Goal: Task Accomplishment & Management: Complete application form

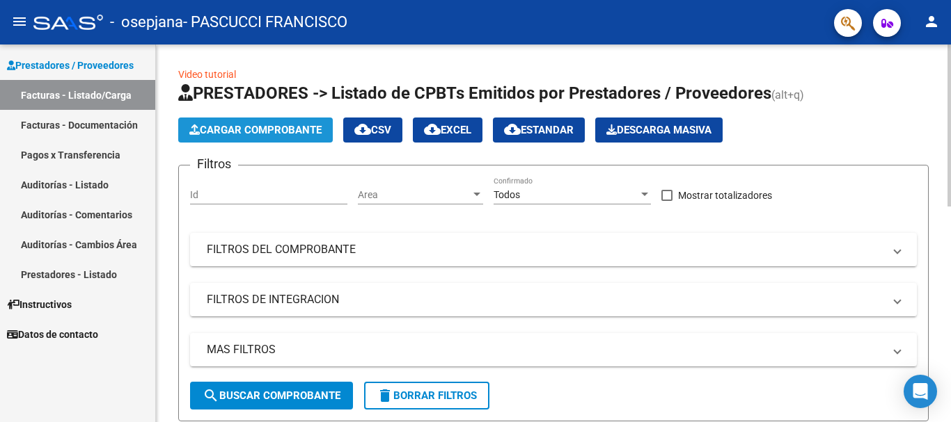
click at [256, 132] on span "Cargar Comprobante" at bounding box center [255, 130] width 132 height 13
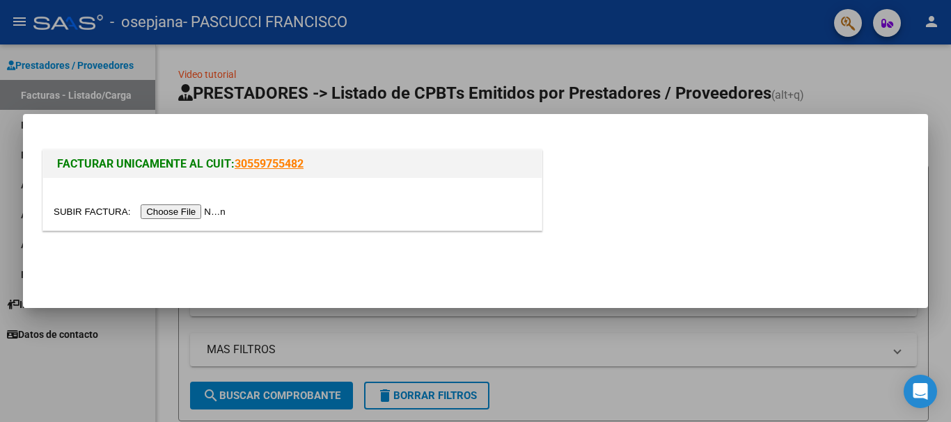
click at [191, 210] on input "file" at bounding box center [142, 212] width 176 height 15
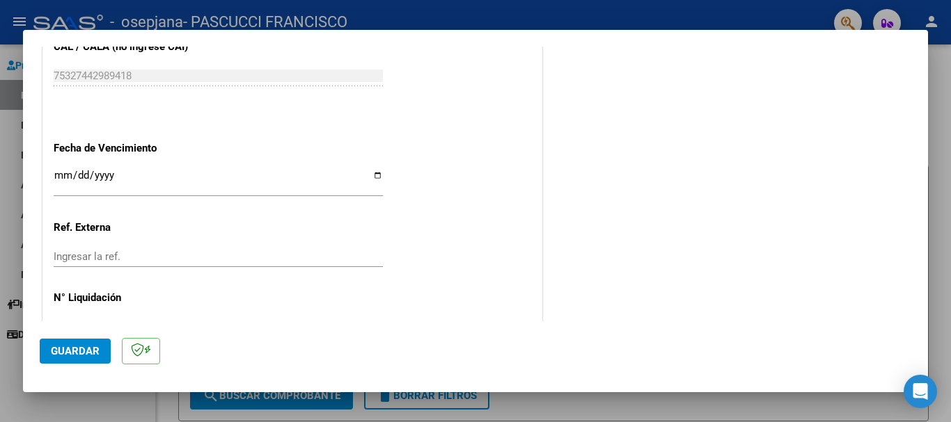
scroll to position [765, 0]
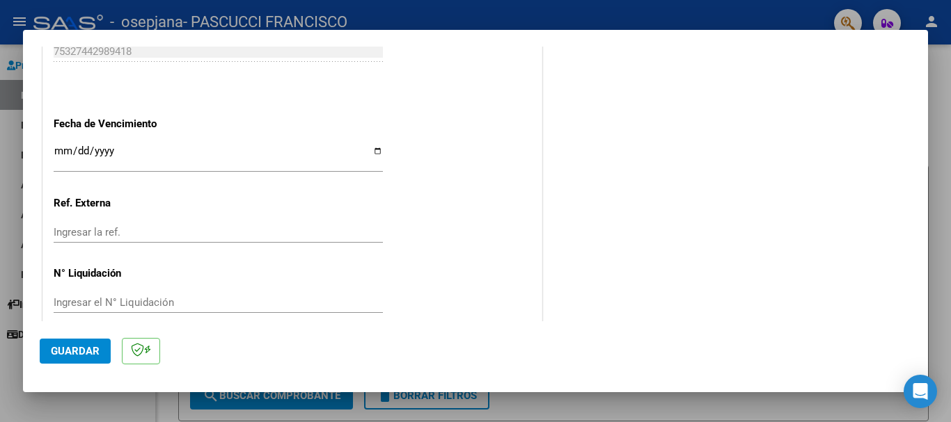
click at [61, 150] on input "Ingresar la fecha" at bounding box center [218, 156] width 329 height 22
click at [368, 147] on input "Ingresar la fecha" at bounding box center [218, 156] width 329 height 22
type input "[DATE]"
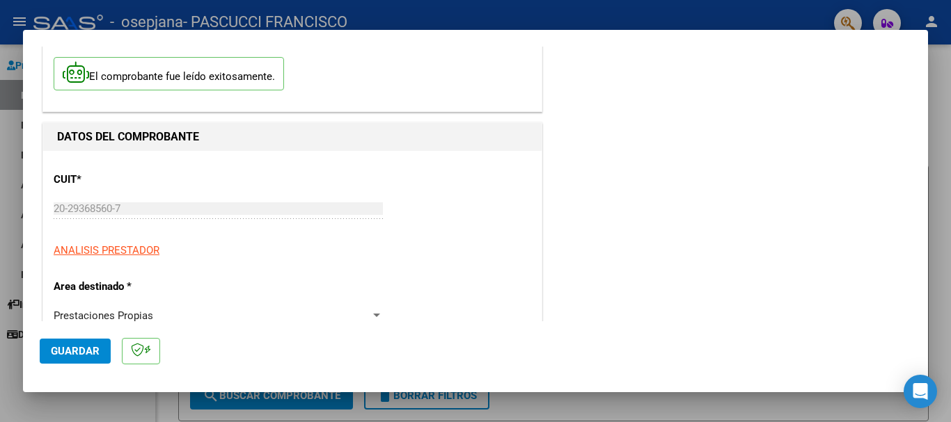
scroll to position [139, 0]
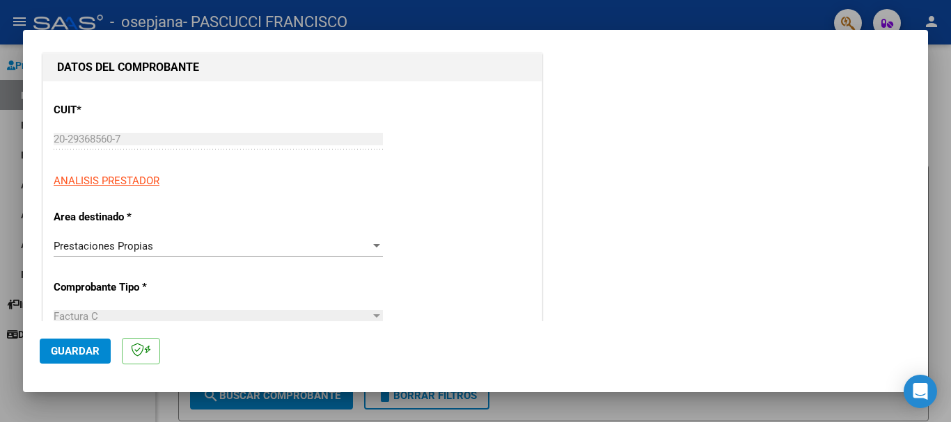
click at [128, 245] on span "Prestaciones Propias" at bounding box center [104, 246] width 100 height 13
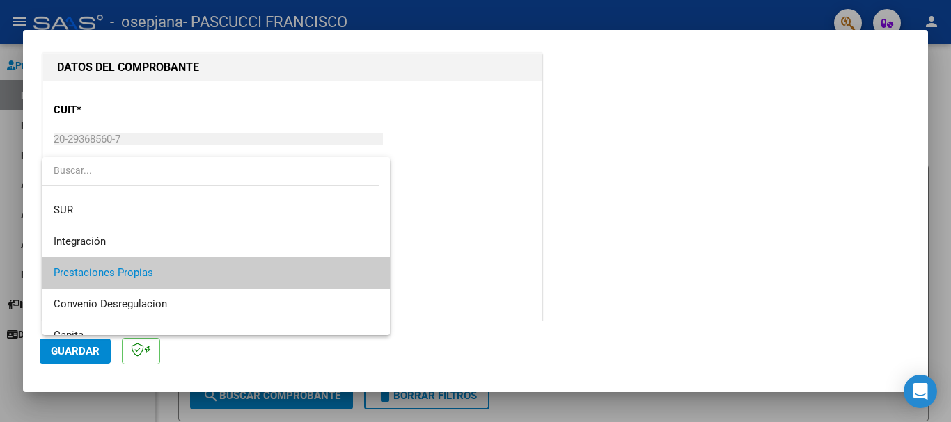
scroll to position [34, 0]
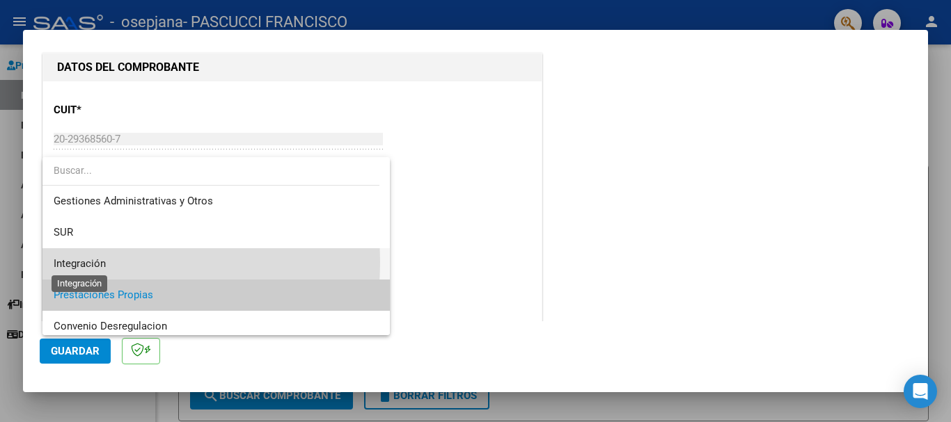
click at [96, 262] on span "Integración" at bounding box center [80, 263] width 52 height 13
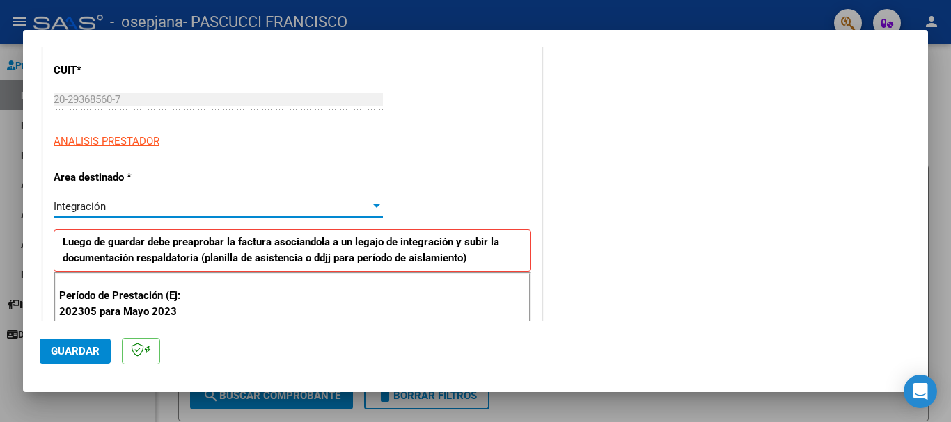
scroll to position [278, 0]
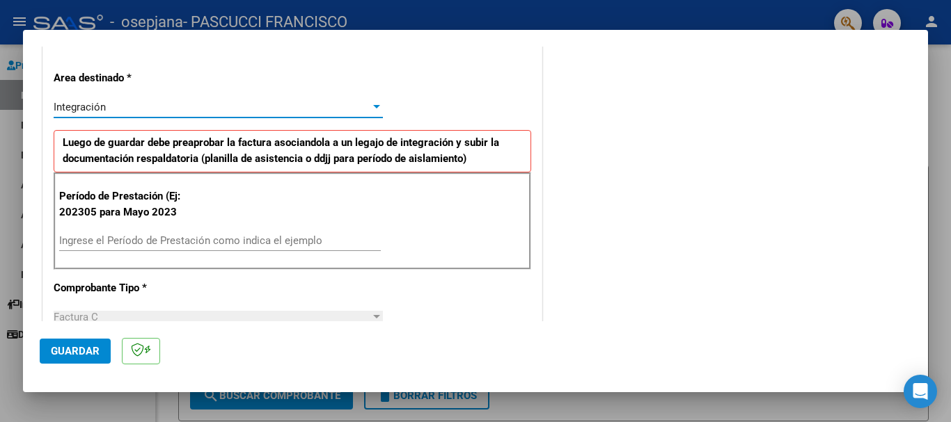
click at [152, 243] on input "Ingrese el Período de Prestación como indica el ejemplo" at bounding box center [219, 240] width 321 height 13
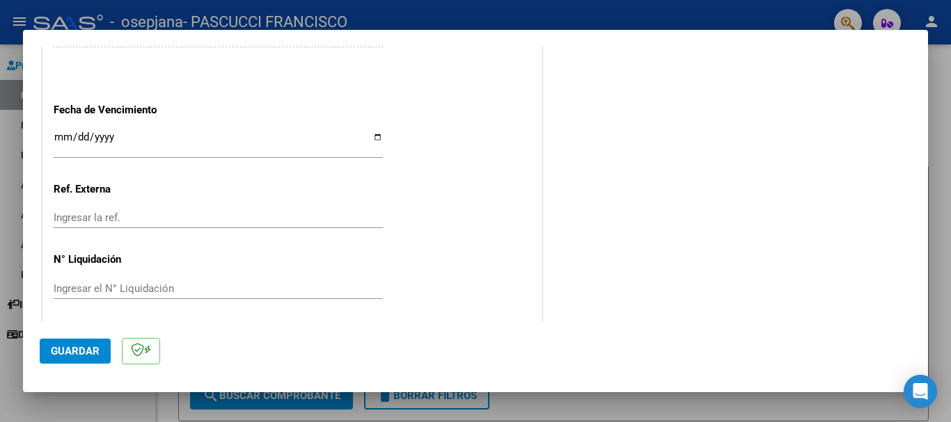
scroll to position [923, 0]
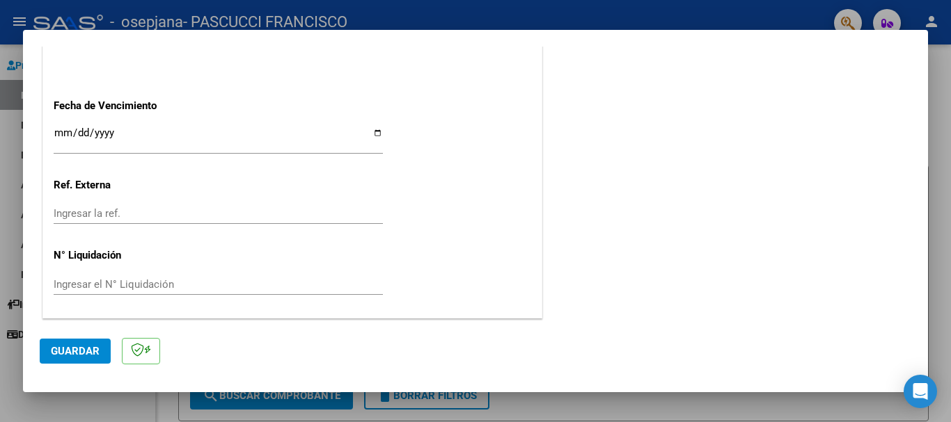
type input "202507"
click at [77, 345] on span "Guardar" at bounding box center [75, 351] width 49 height 13
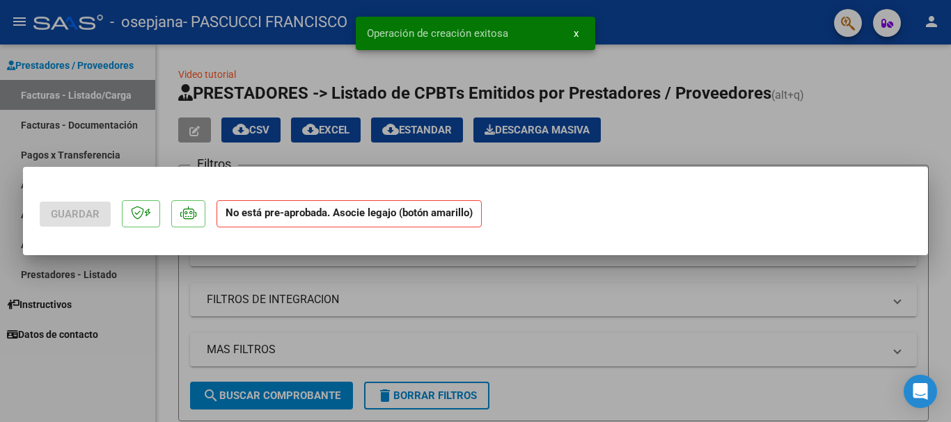
scroll to position [0, 0]
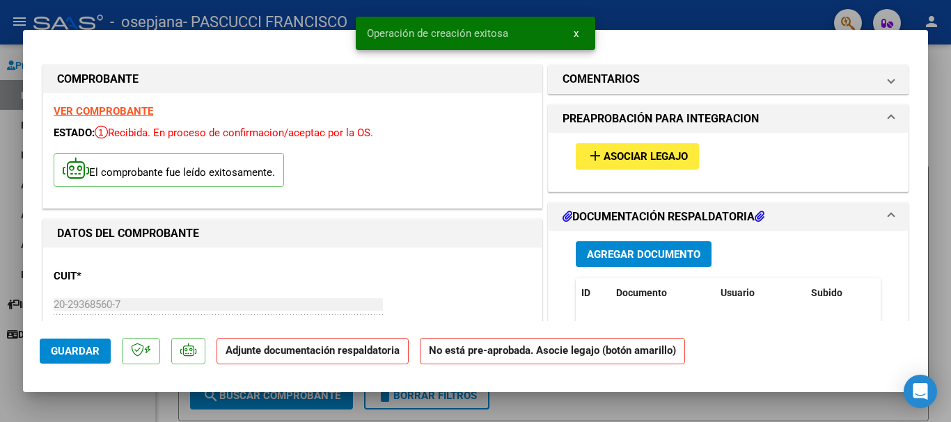
click at [632, 161] on span "Asociar Legajo" at bounding box center [645, 157] width 84 height 13
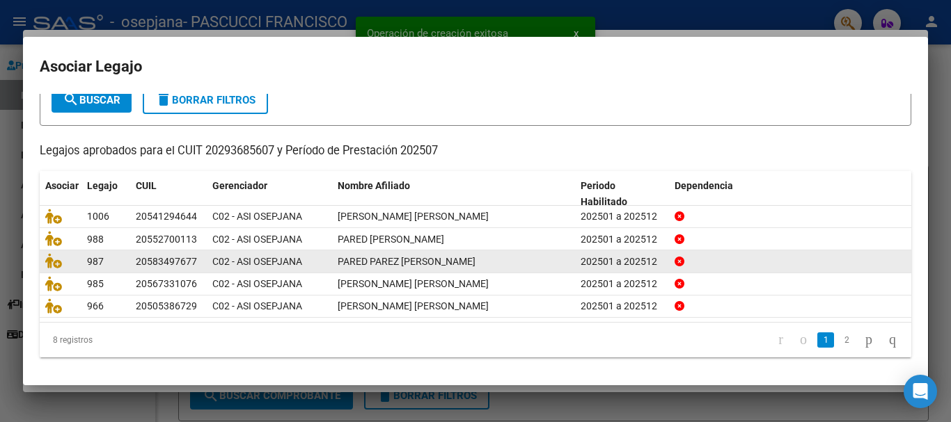
scroll to position [91, 0]
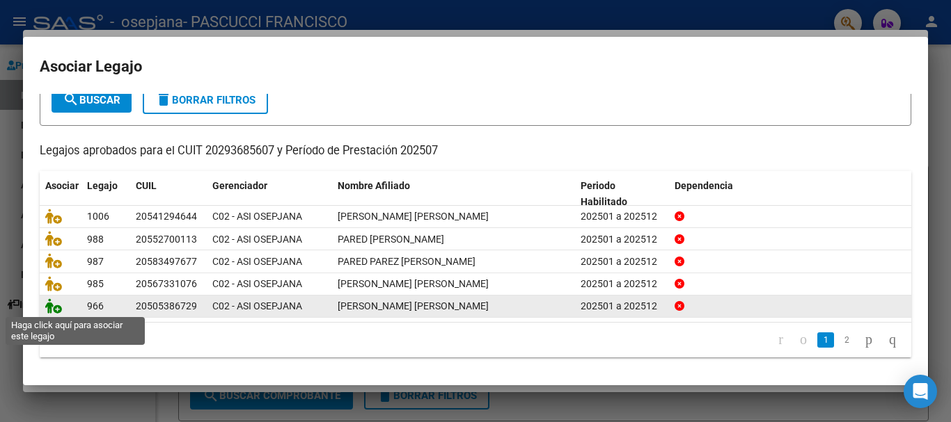
click at [52, 309] on icon at bounding box center [53, 306] width 17 height 15
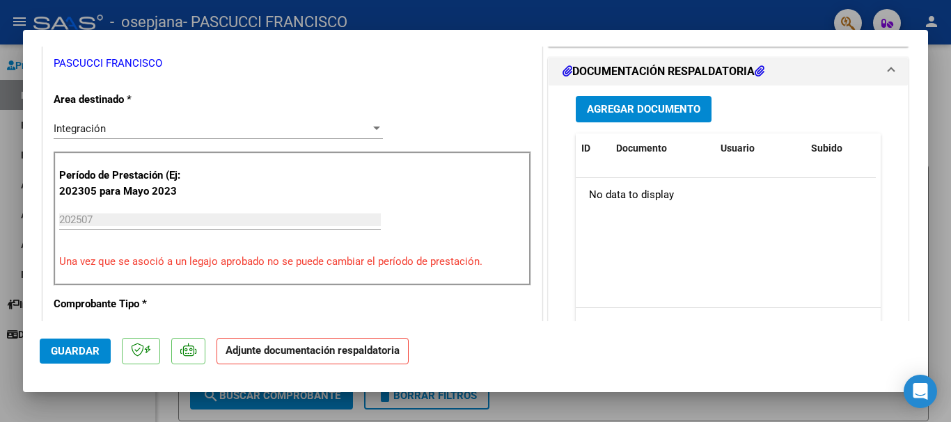
scroll to position [209, 0]
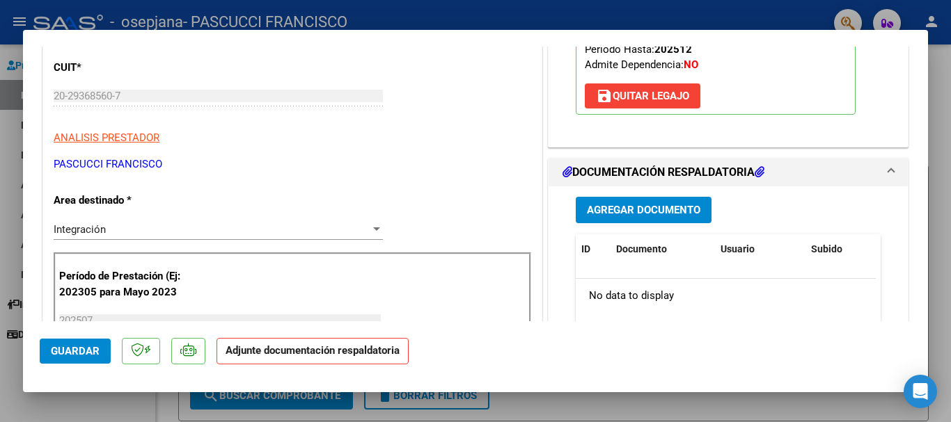
click at [688, 202] on button "Agregar Documento" at bounding box center [643, 210] width 136 height 26
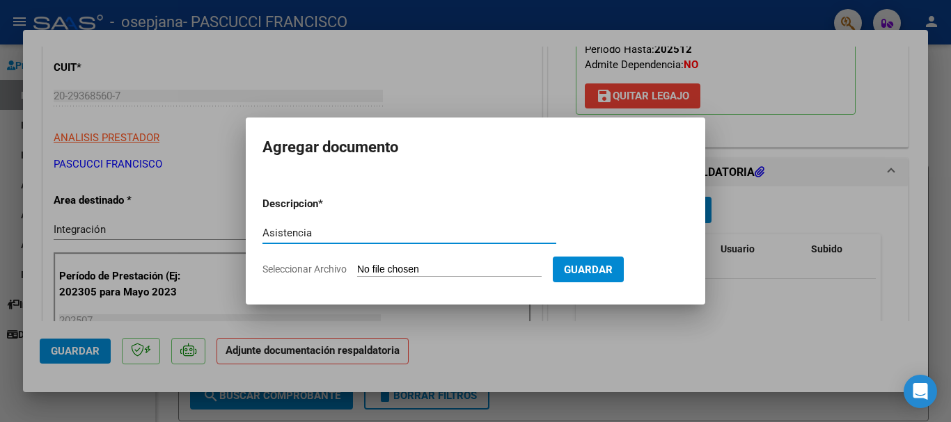
type input "Asistencia"
click at [481, 266] on input "Seleccionar Archivo" at bounding box center [449, 270] width 184 height 13
type input "C:\fakepath\Asistencia [PERSON_NAME] -[DATE] Psicología-.pdf"
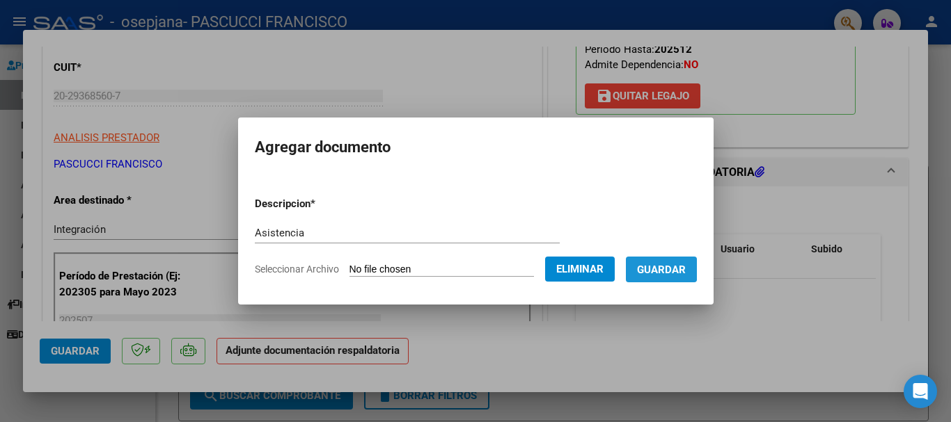
click at [665, 268] on span "Guardar" at bounding box center [661, 270] width 49 height 13
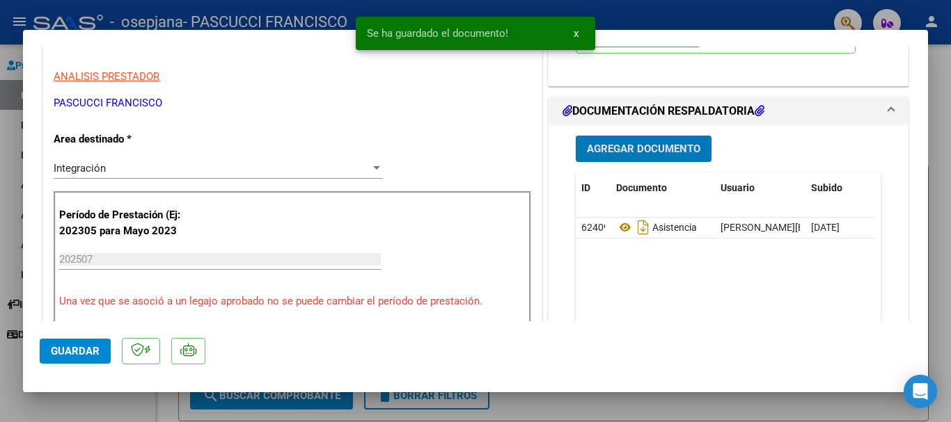
scroll to position [348, 0]
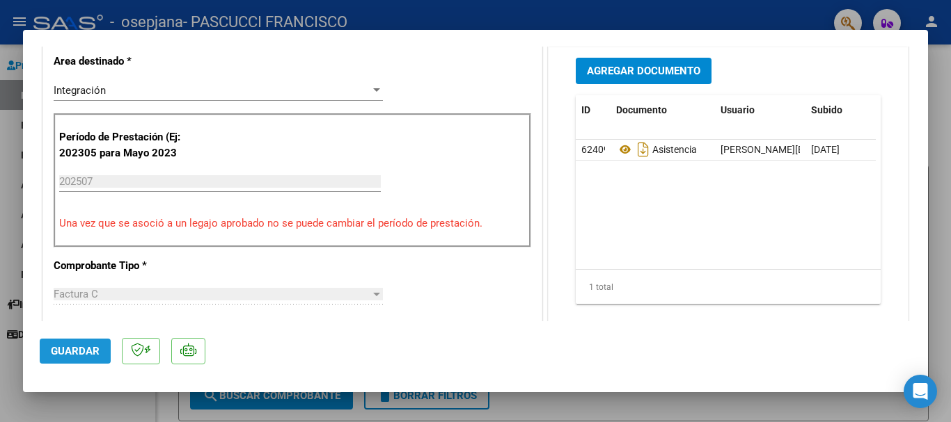
click at [90, 351] on span "Guardar" at bounding box center [75, 351] width 49 height 13
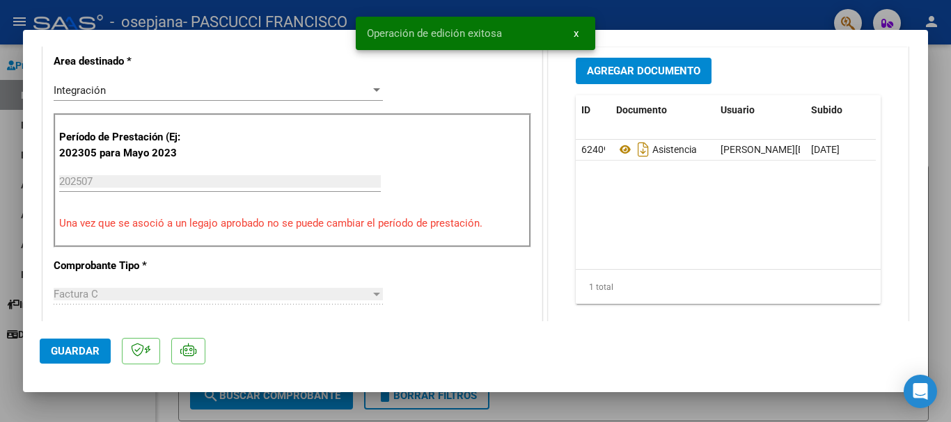
click at [291, 15] on div at bounding box center [475, 211] width 951 height 422
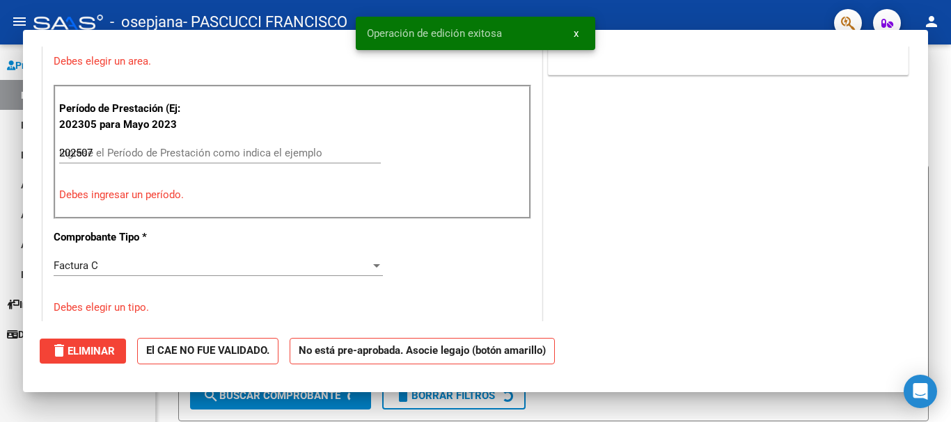
type input "$ 0,00"
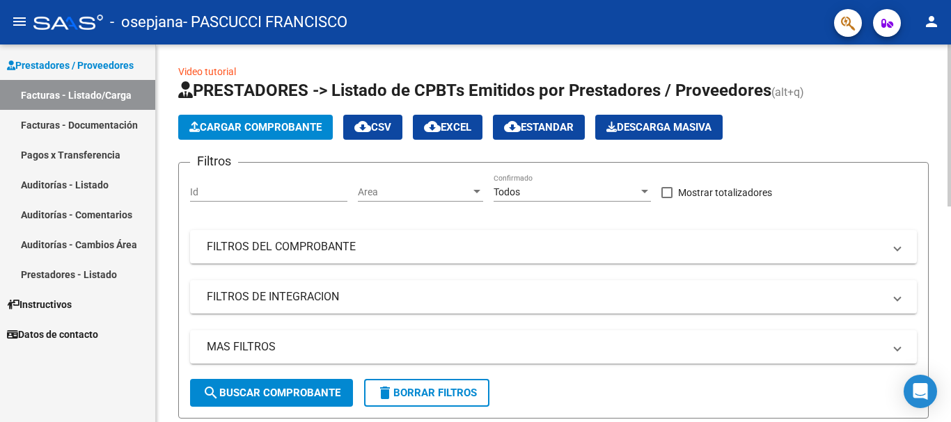
scroll to position [0, 0]
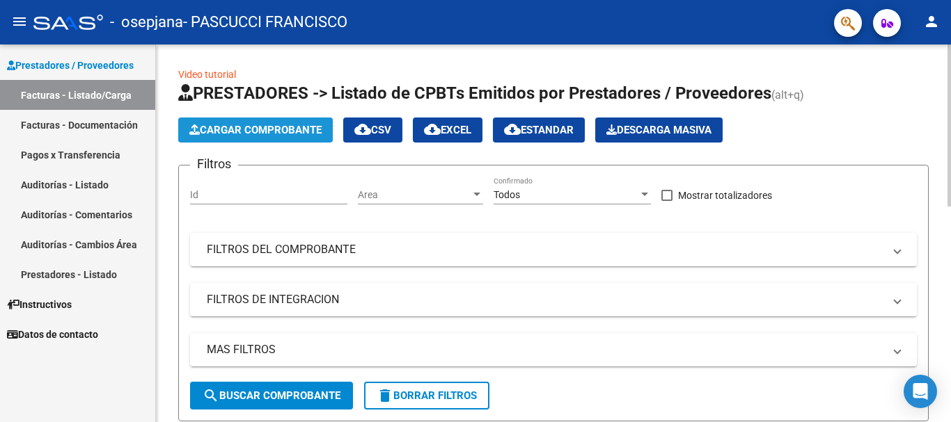
click at [251, 134] on span "Cargar Comprobante" at bounding box center [255, 130] width 132 height 13
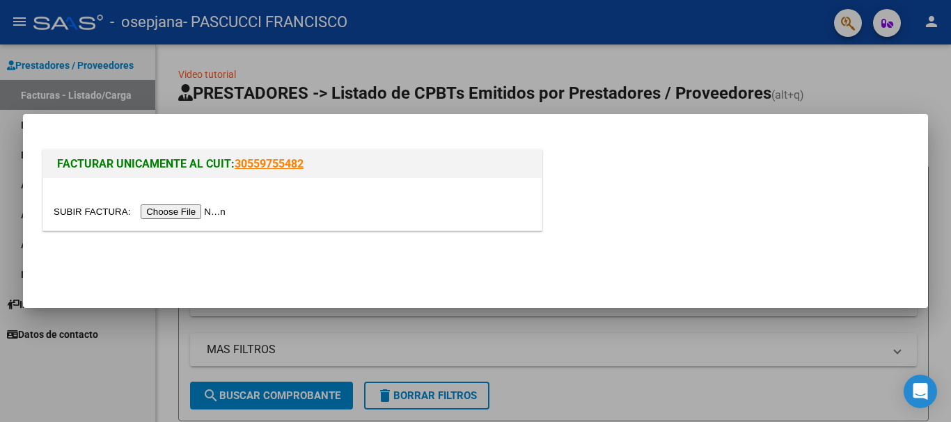
click at [195, 213] on input "file" at bounding box center [142, 212] width 176 height 15
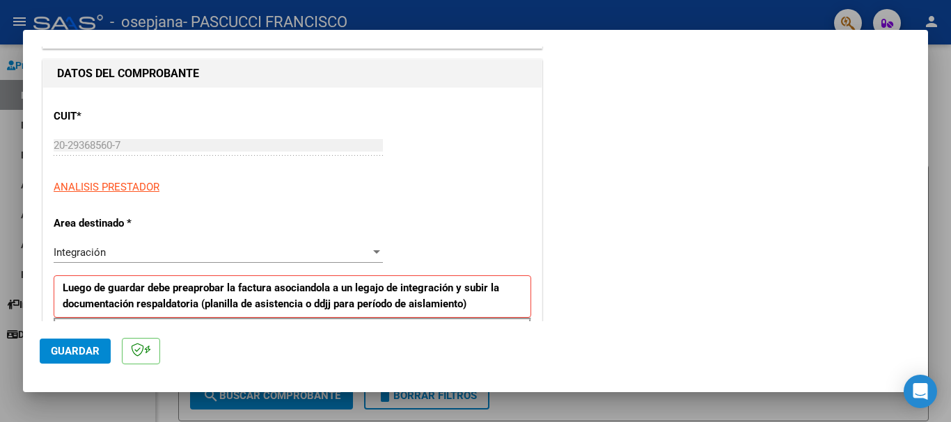
scroll to position [278, 0]
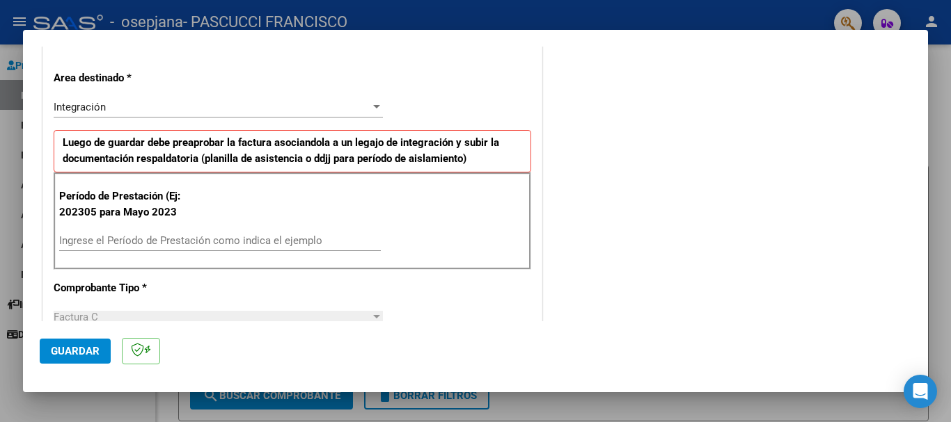
click at [133, 239] on input "Ingrese el Período de Prestación como indica el ejemplo" at bounding box center [219, 240] width 321 height 13
type input "202507"
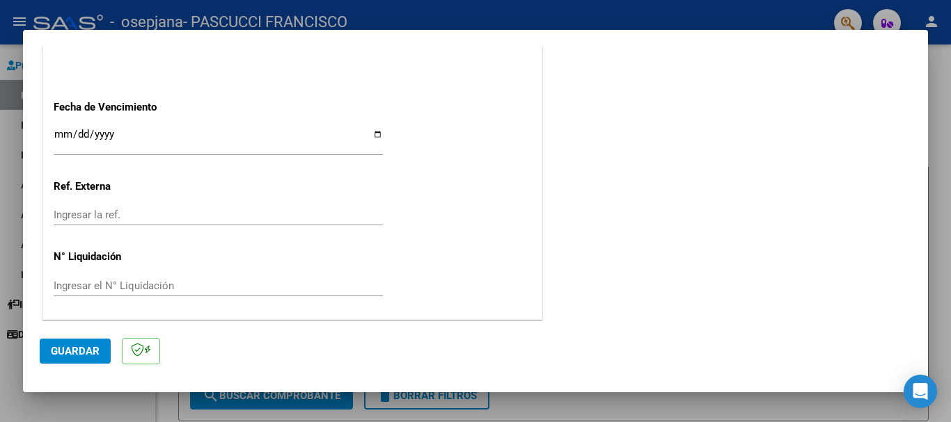
scroll to position [923, 0]
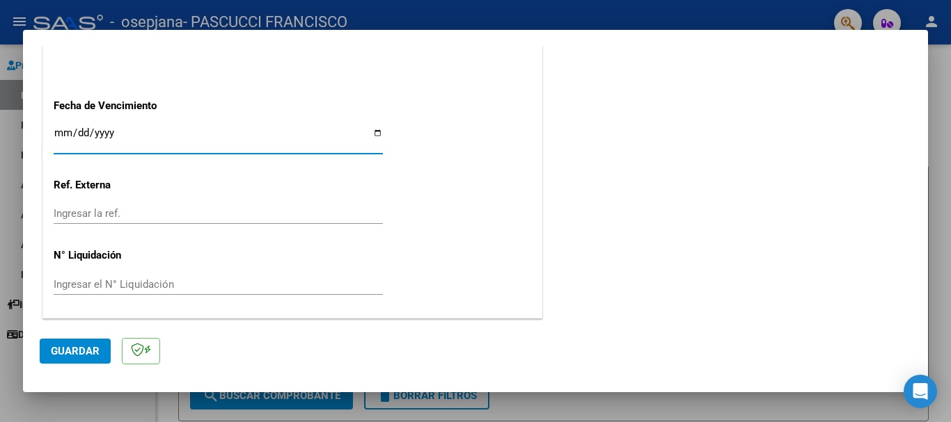
click at [69, 136] on input "Ingresar la fecha" at bounding box center [218, 138] width 329 height 22
click at [369, 134] on input "Ingresar la fecha" at bounding box center [218, 138] width 329 height 22
type input "[DATE]"
click at [70, 354] on span "Guardar" at bounding box center [75, 351] width 49 height 13
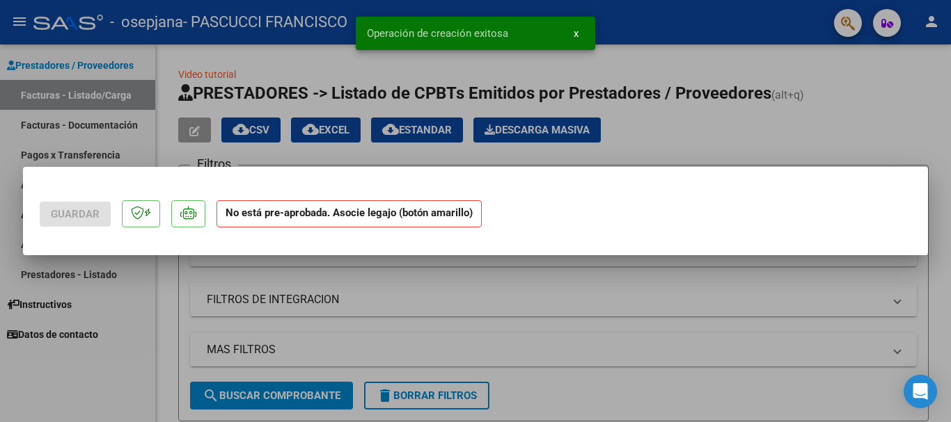
scroll to position [0, 0]
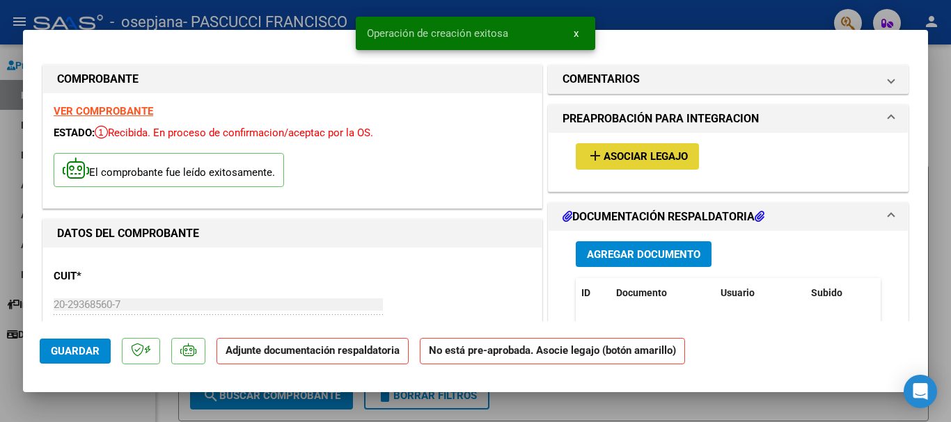
click at [647, 156] on span "Asociar Legajo" at bounding box center [645, 157] width 84 height 13
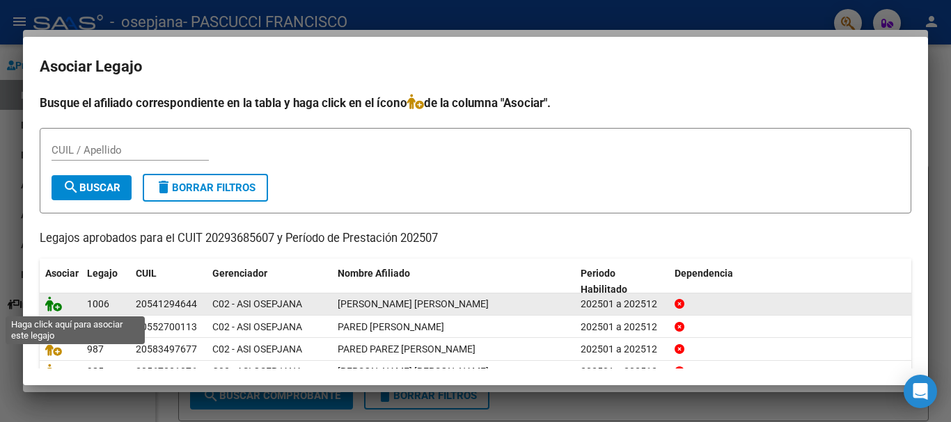
click at [49, 305] on icon at bounding box center [53, 303] width 17 height 15
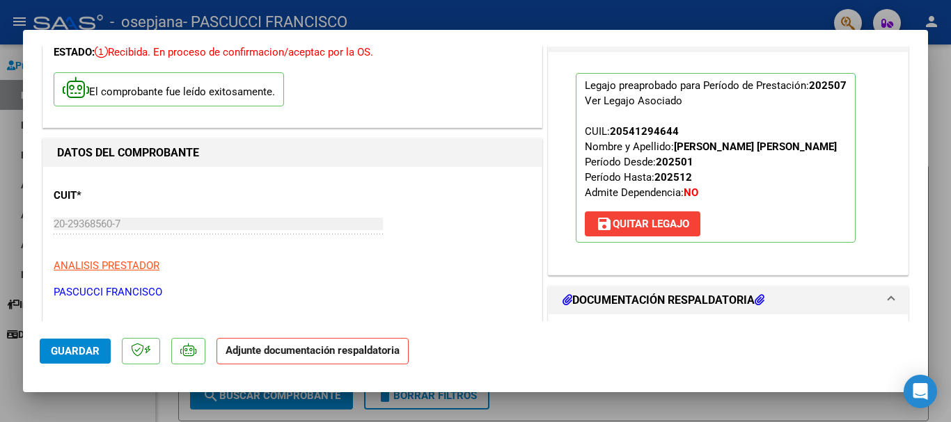
scroll to position [278, 0]
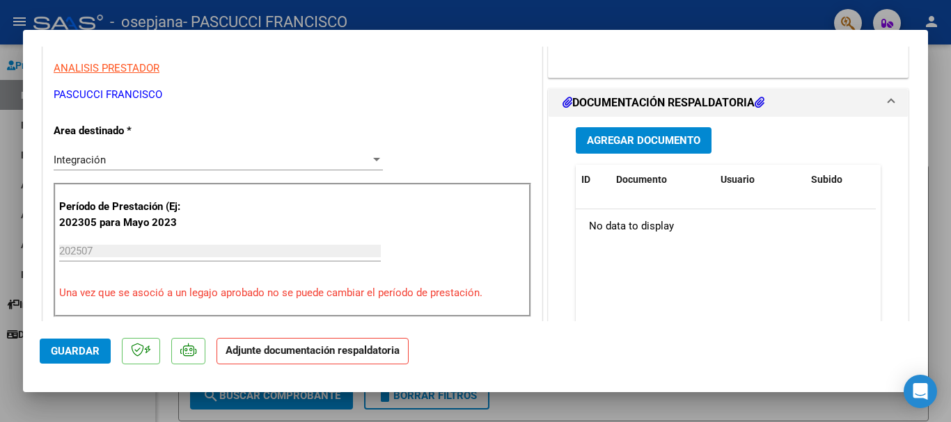
click at [630, 138] on span "Agregar Documento" at bounding box center [643, 141] width 113 height 13
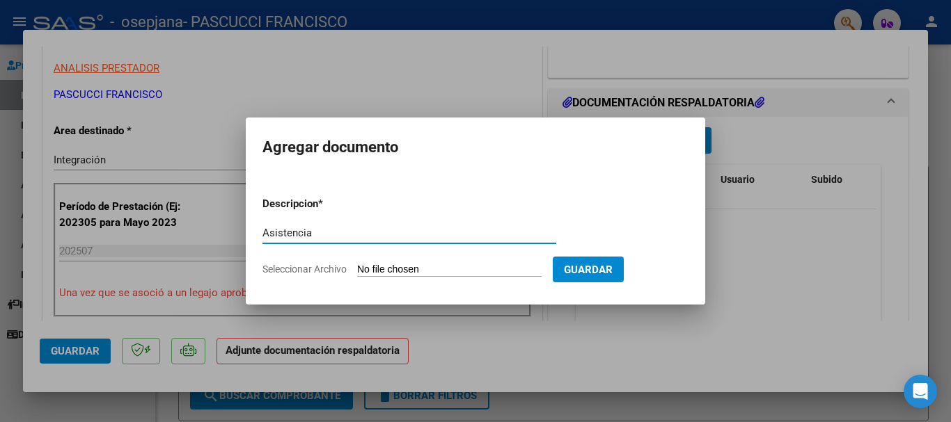
type input "Asistencia"
click at [401, 266] on input "Seleccionar Archivo" at bounding box center [449, 270] width 184 height 13
type input "C:\fakepath\Asistencia [PERSON_NAME][DATE]-.pdf"
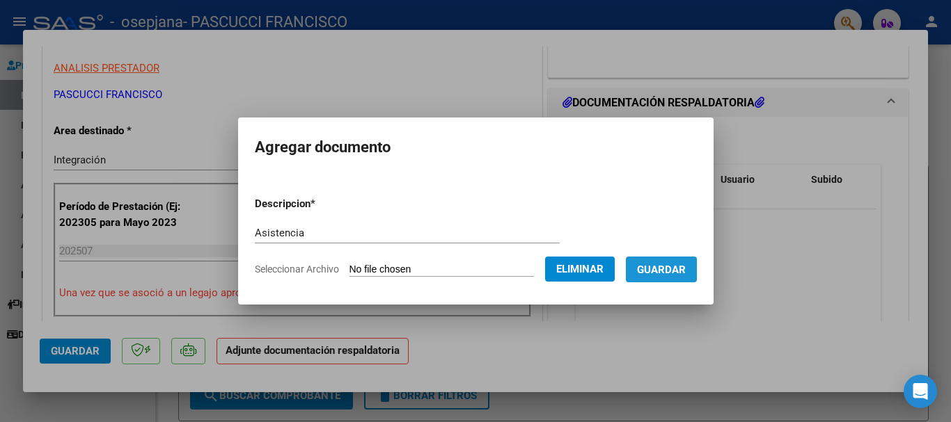
click at [683, 271] on span "Guardar" at bounding box center [661, 270] width 49 height 13
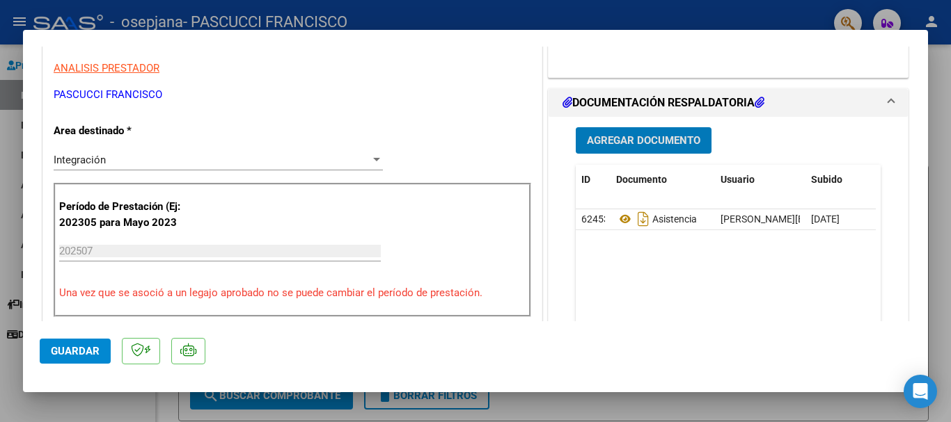
click at [300, 14] on div at bounding box center [475, 211] width 951 height 422
type input "$ 0,00"
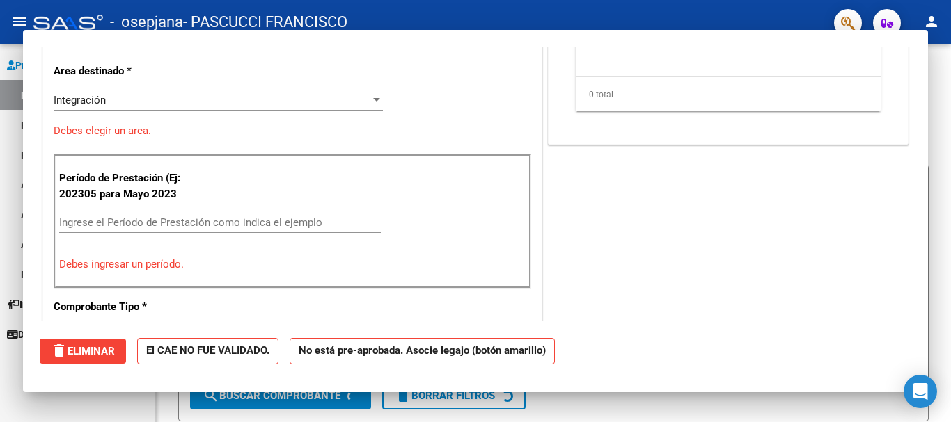
scroll to position [236, 0]
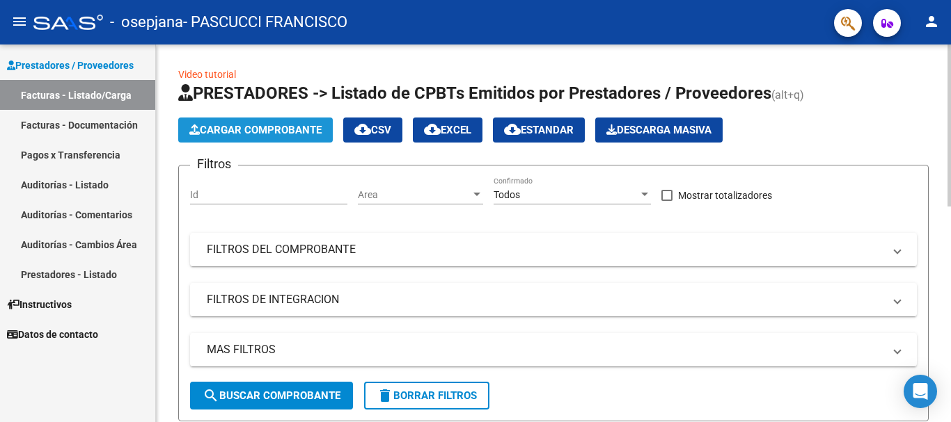
click at [269, 125] on span "Cargar Comprobante" at bounding box center [255, 130] width 132 height 13
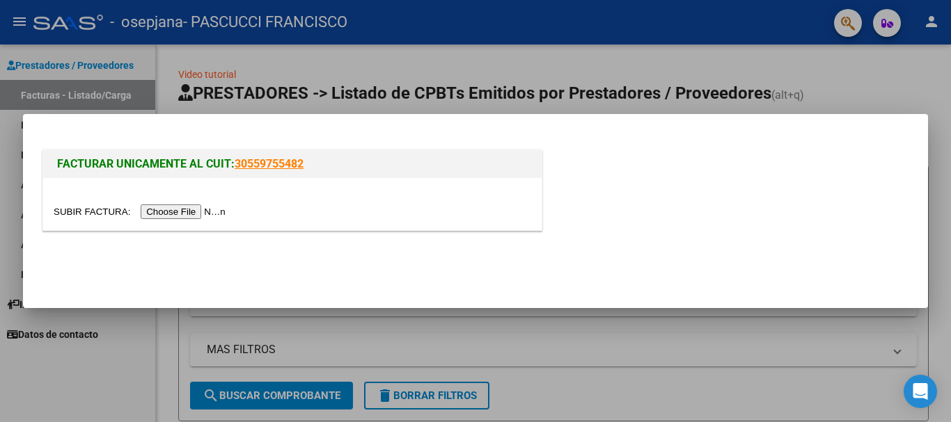
click at [207, 213] on input "file" at bounding box center [142, 212] width 176 height 15
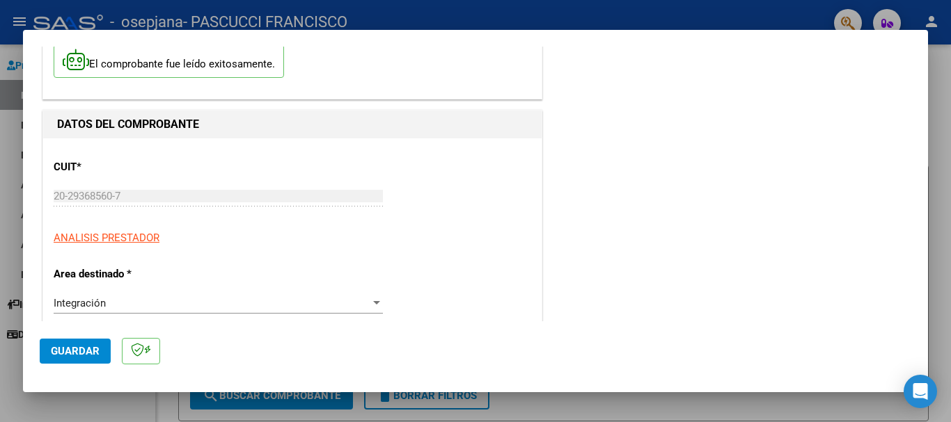
scroll to position [278, 0]
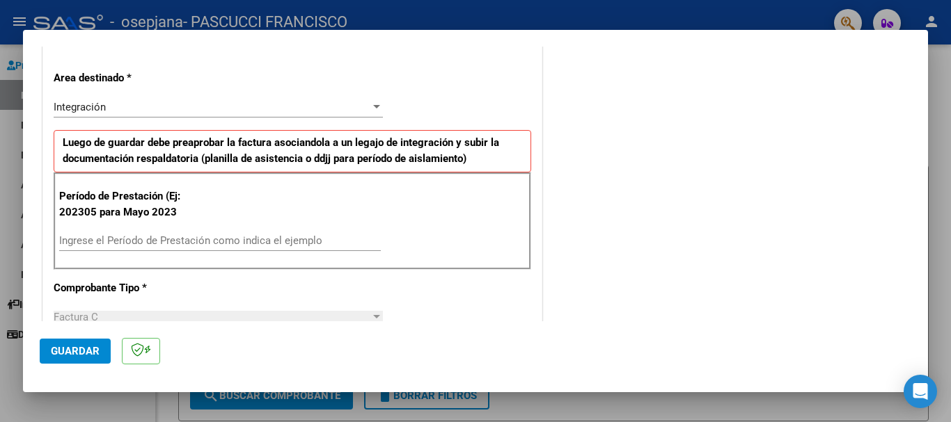
click at [155, 254] on div "Ingrese el Período de Prestación como indica el ejemplo" at bounding box center [219, 247] width 321 height 34
click at [162, 238] on input "Ingrese el Período de Prestación como indica el ejemplo" at bounding box center [219, 240] width 321 height 13
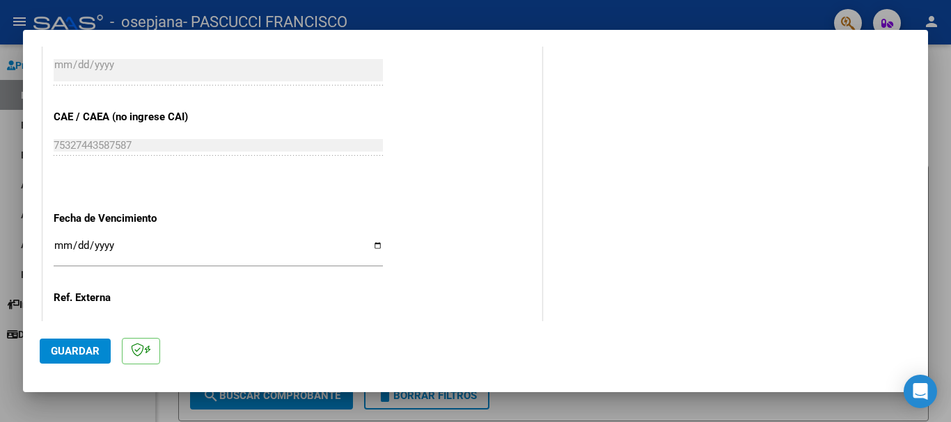
scroll to position [835, 0]
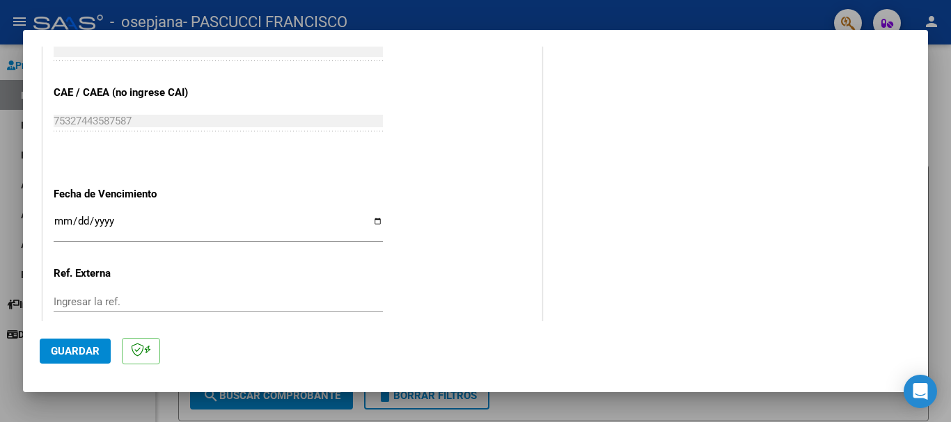
type input "202507"
click at [56, 220] on input "Ingresar la fecha" at bounding box center [218, 227] width 329 height 22
click at [370, 221] on input "Ingresar la fecha" at bounding box center [218, 227] width 329 height 22
type input "[DATE]"
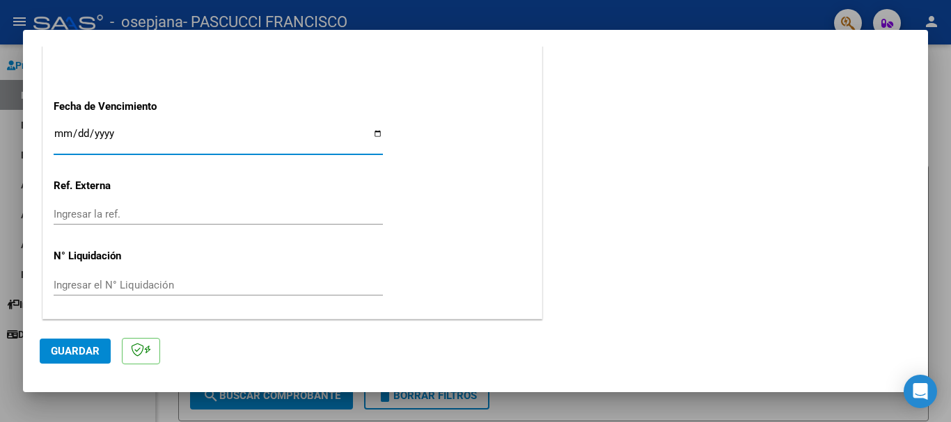
scroll to position [923, 0]
click at [84, 351] on span "Guardar" at bounding box center [75, 351] width 49 height 13
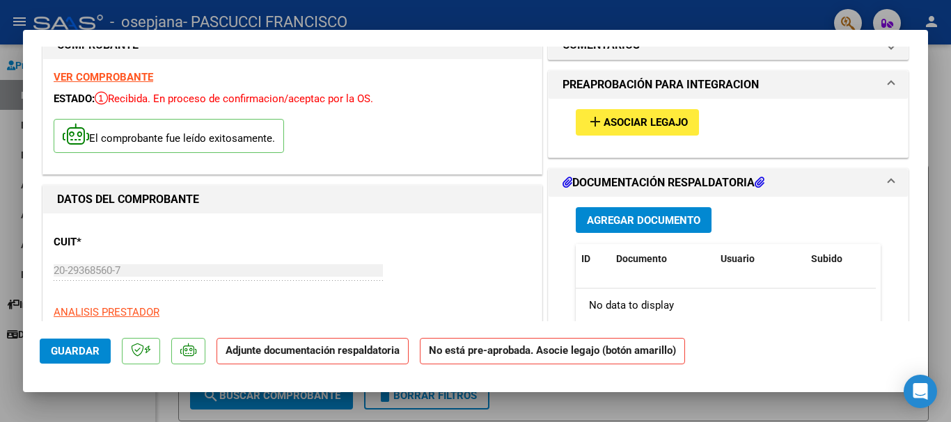
scroll to position [0, 0]
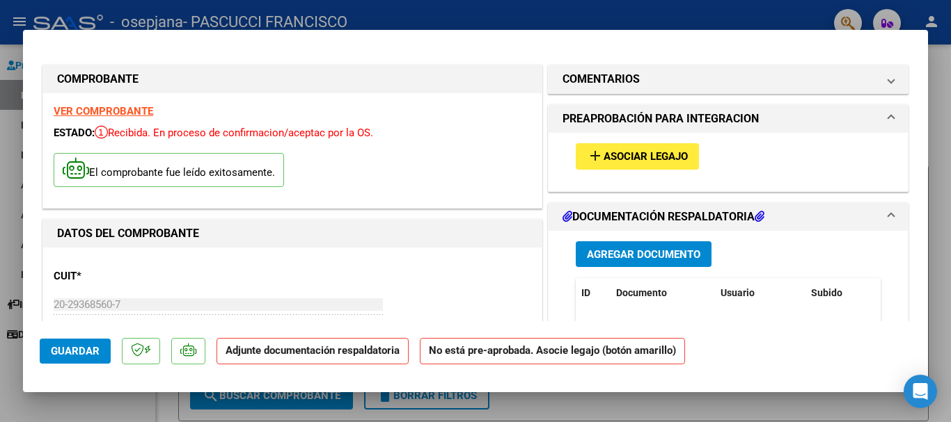
click at [673, 152] on span "Asociar Legajo" at bounding box center [645, 157] width 84 height 13
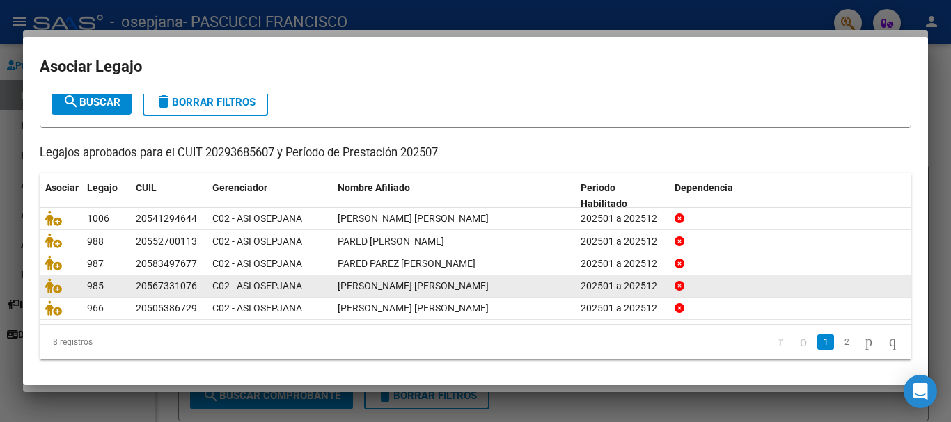
scroll to position [91, 0]
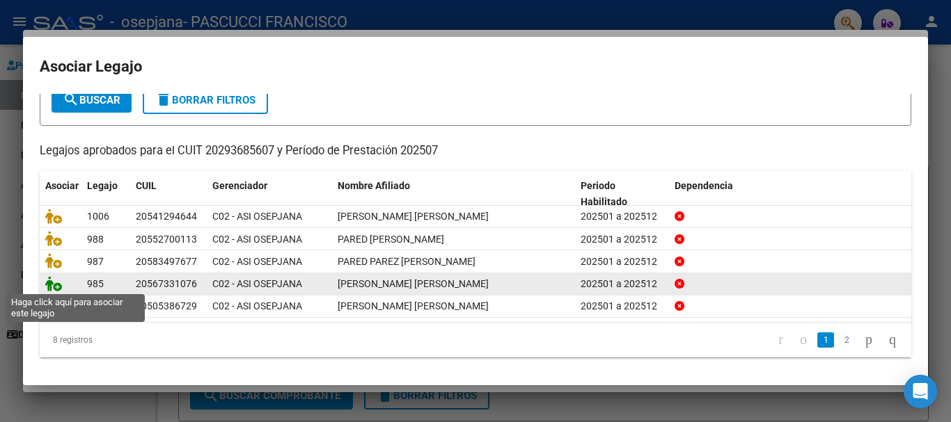
click at [56, 287] on icon at bounding box center [53, 283] width 17 height 15
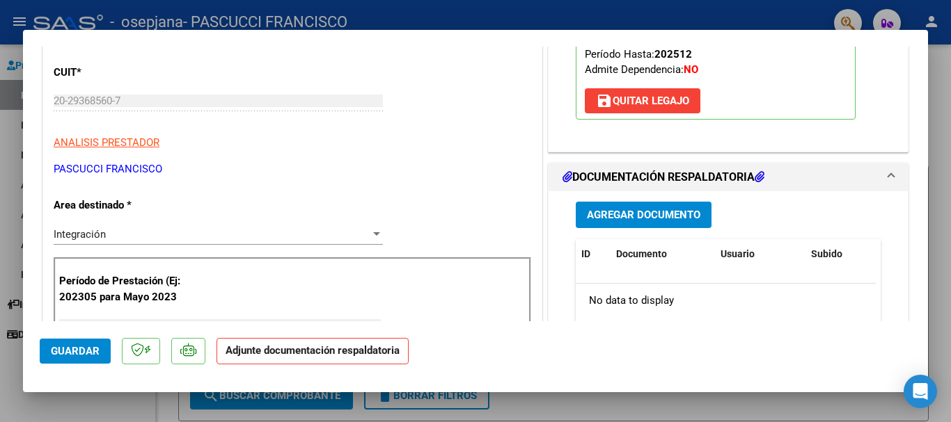
scroll to position [278, 0]
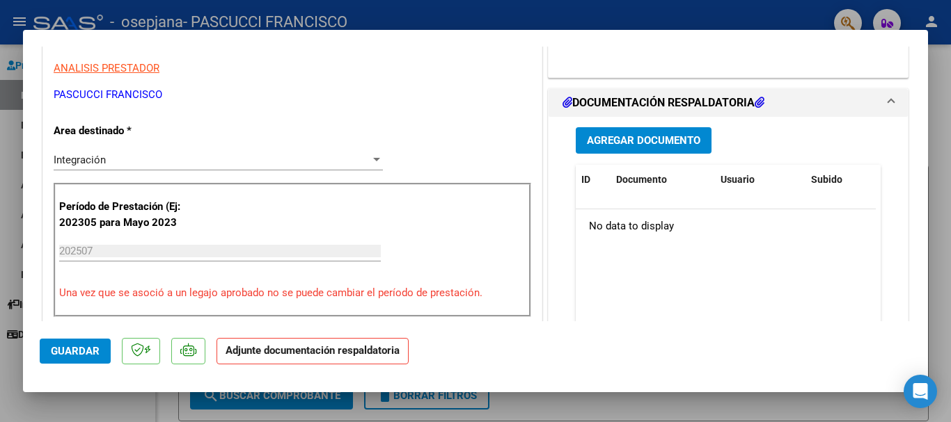
click at [78, 350] on span "Guardar" at bounding box center [75, 351] width 49 height 13
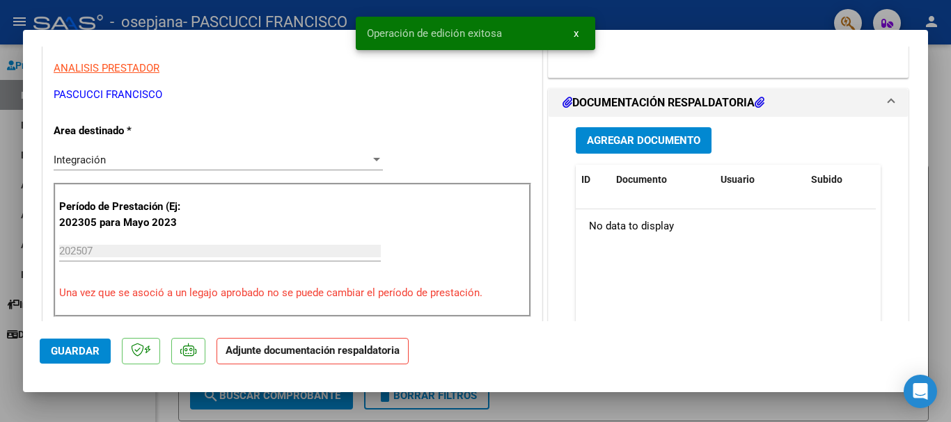
click at [648, 132] on button "Agregar Documento" at bounding box center [643, 140] width 136 height 26
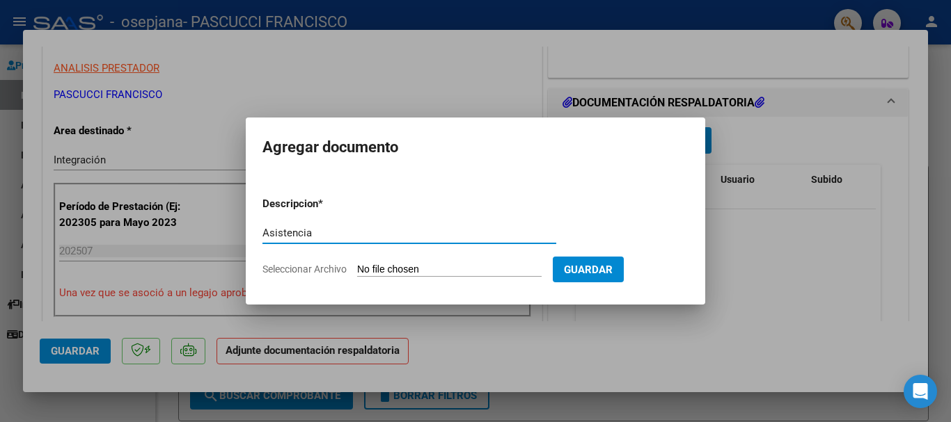
type input "Asistencia"
click at [415, 273] on input "Seleccionar Archivo" at bounding box center [449, 270] width 184 height 13
type input "C:\fakepath\Asistencia [PERSON_NAME] -[DATE]-.pdf"
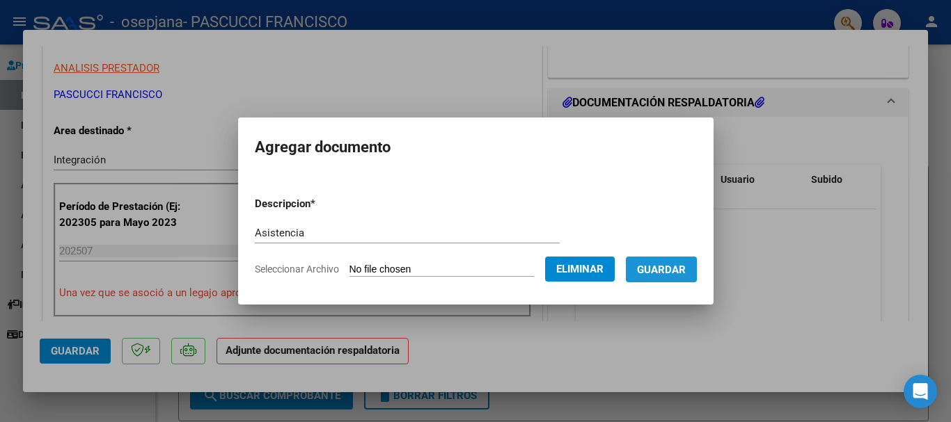
click at [674, 271] on span "Guardar" at bounding box center [661, 270] width 49 height 13
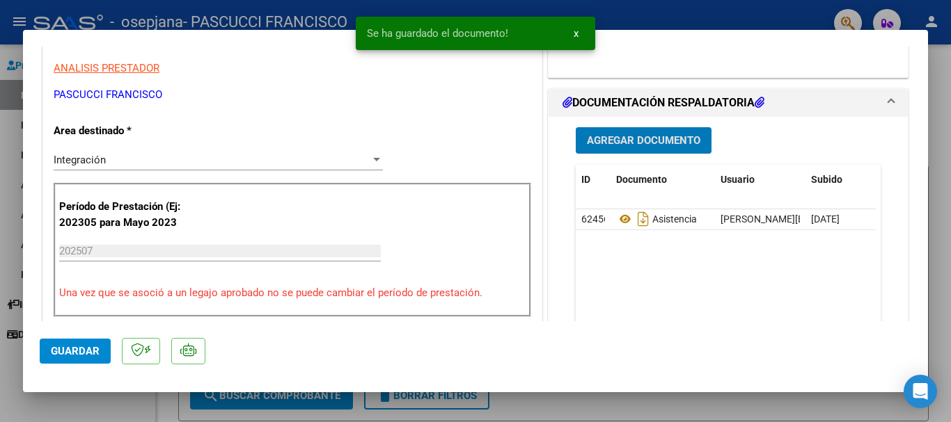
click at [335, 15] on div at bounding box center [475, 211] width 951 height 422
type input "$ 0,00"
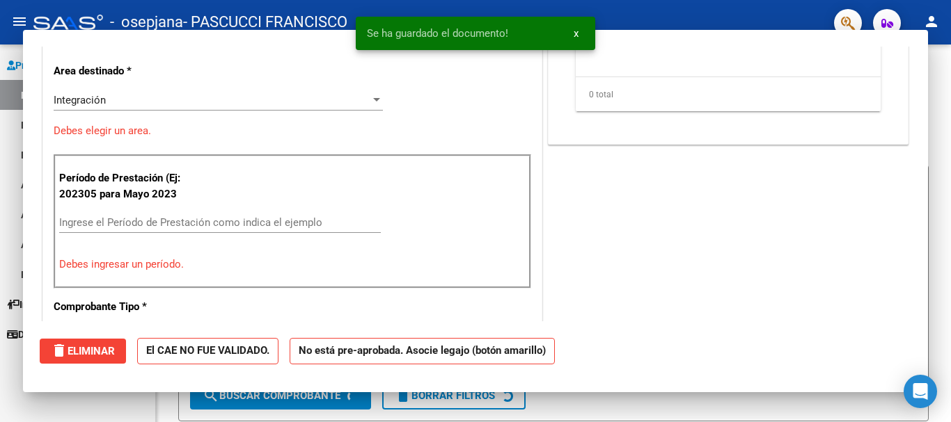
scroll to position [236, 0]
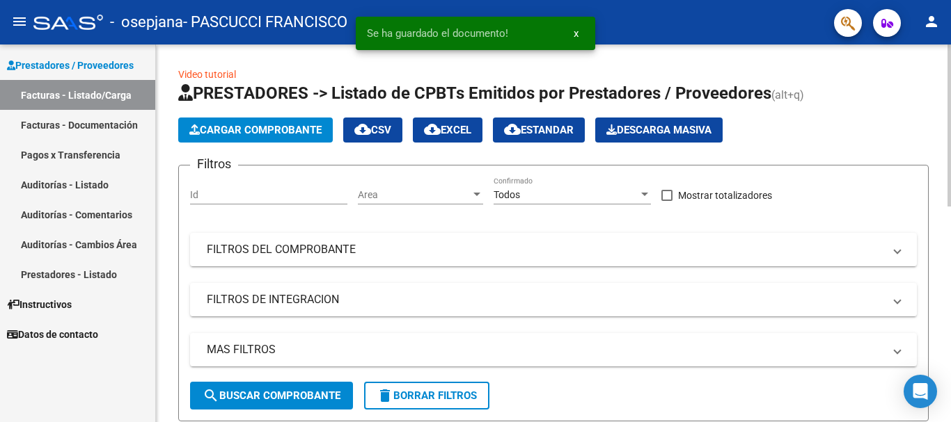
click at [251, 128] on span "Cargar Comprobante" at bounding box center [255, 130] width 132 height 13
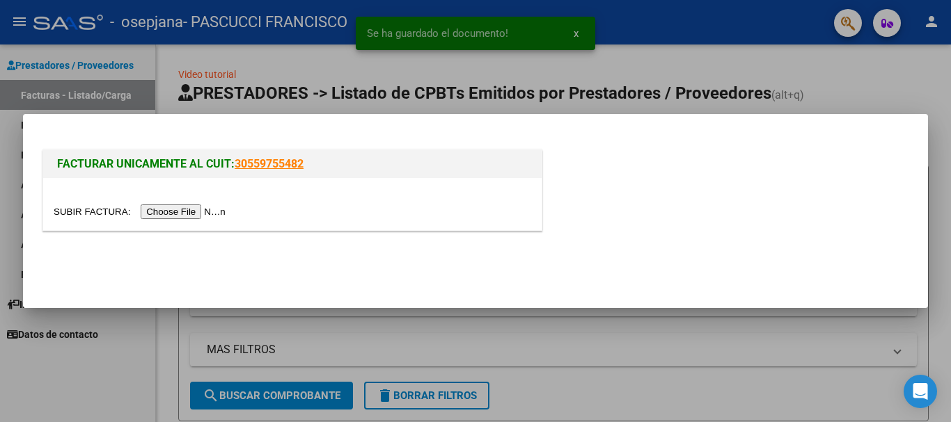
click at [187, 214] on input "file" at bounding box center [142, 212] width 176 height 15
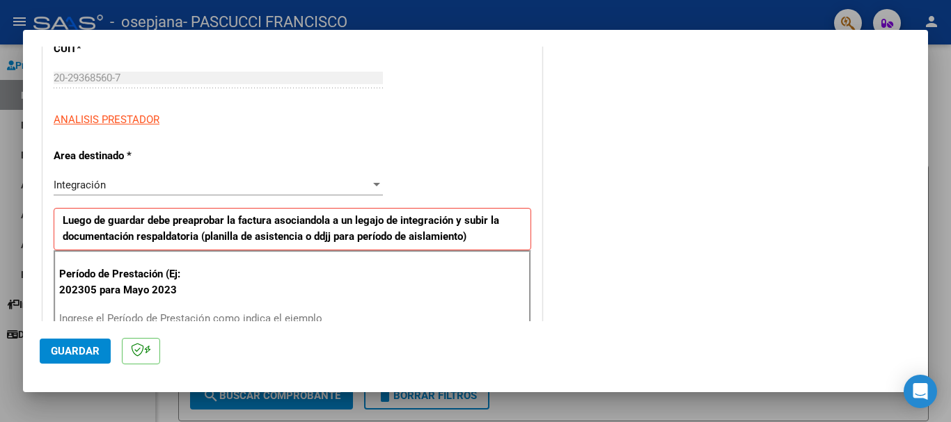
scroll to position [209, 0]
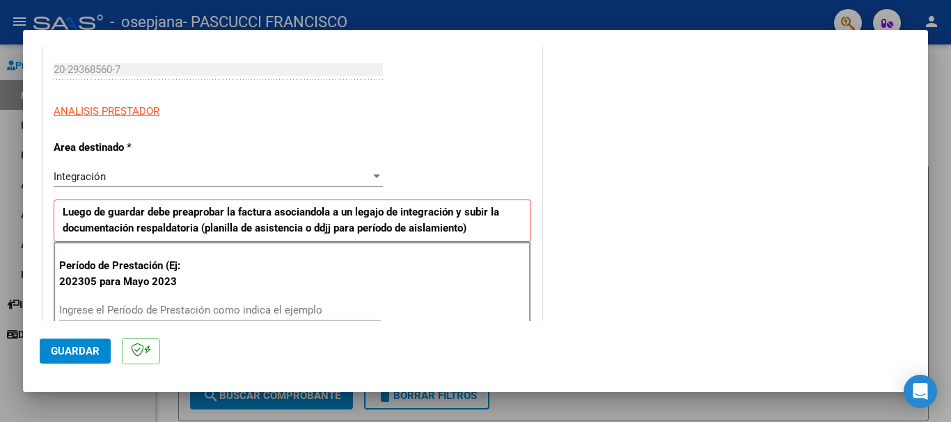
click at [132, 307] on input "Ingrese el Período de Prestación como indica el ejemplo" at bounding box center [219, 310] width 321 height 13
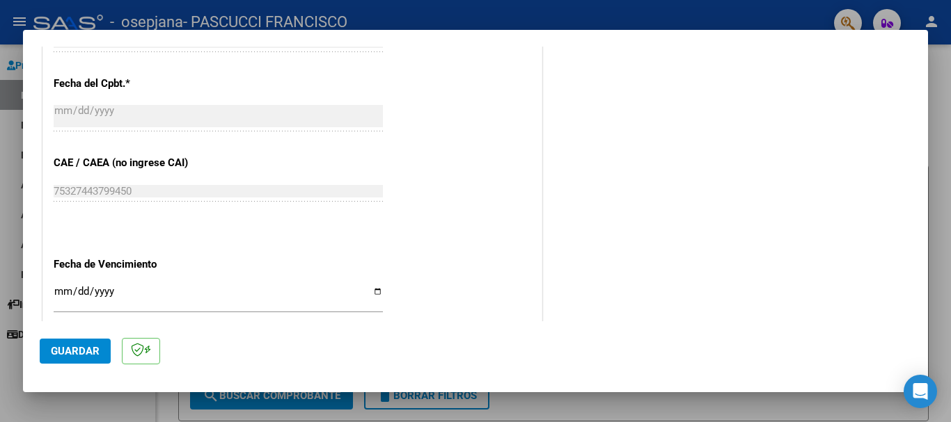
scroll to position [765, 0]
type input "202507"
click at [58, 286] on input "Ingresar la fecha" at bounding box center [218, 296] width 329 height 22
type input "[DATE]"
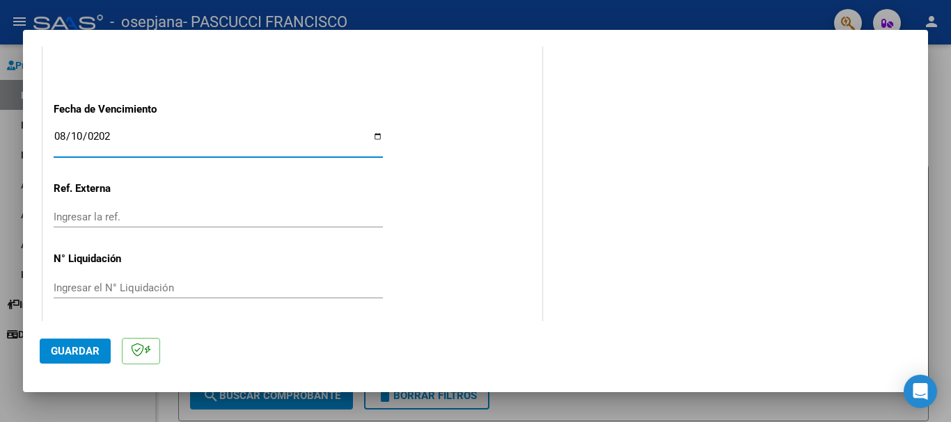
scroll to position [923, 0]
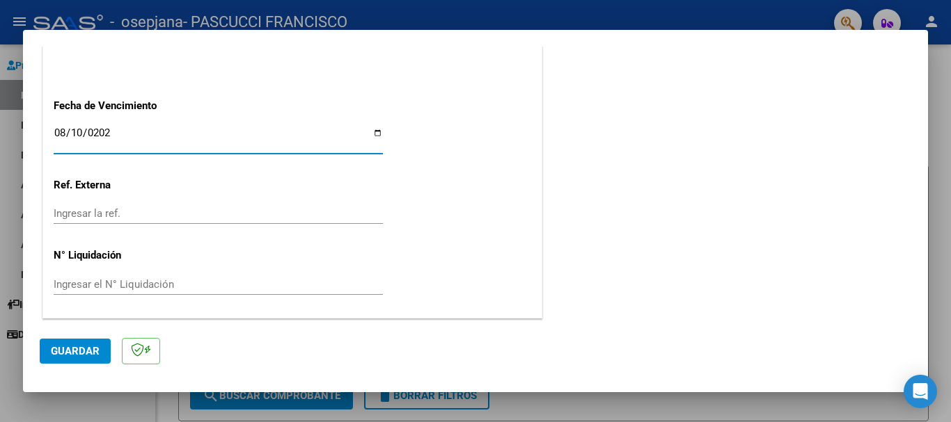
click at [70, 351] on span "Guardar" at bounding box center [75, 351] width 49 height 13
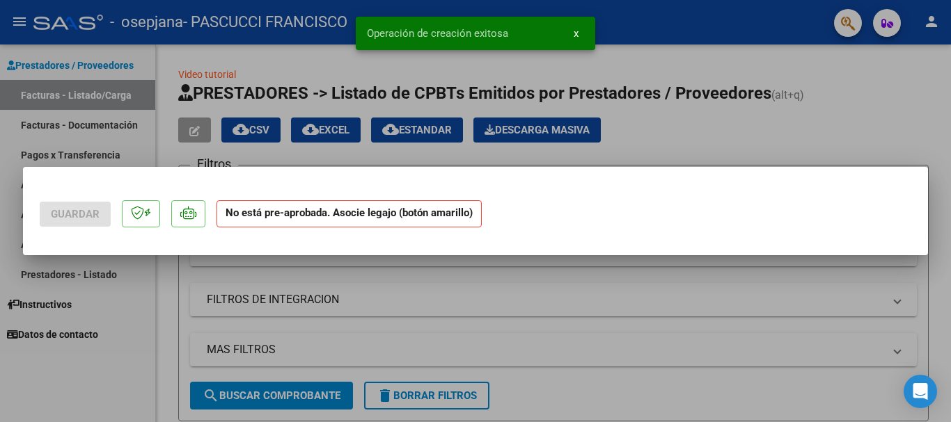
scroll to position [0, 0]
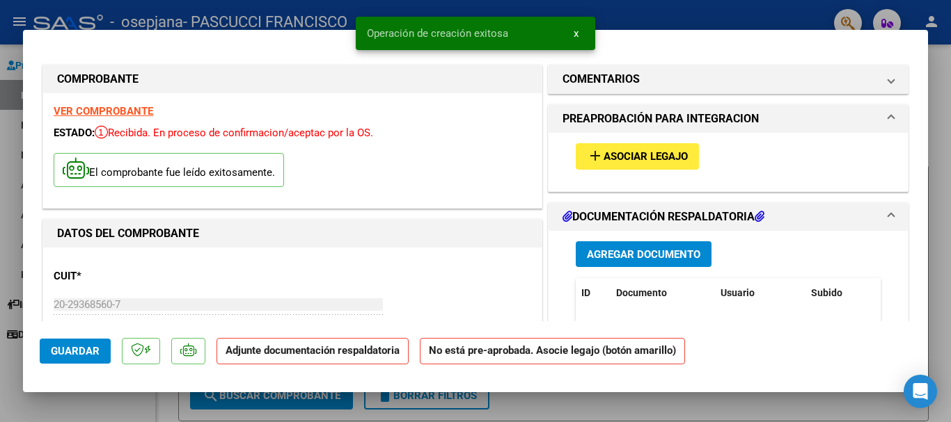
click at [606, 161] on span "Asociar Legajo" at bounding box center [645, 157] width 84 height 13
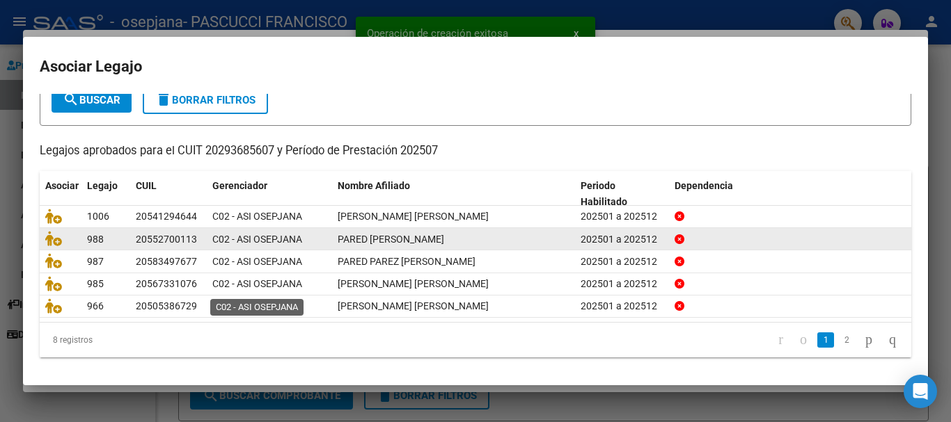
scroll to position [91, 0]
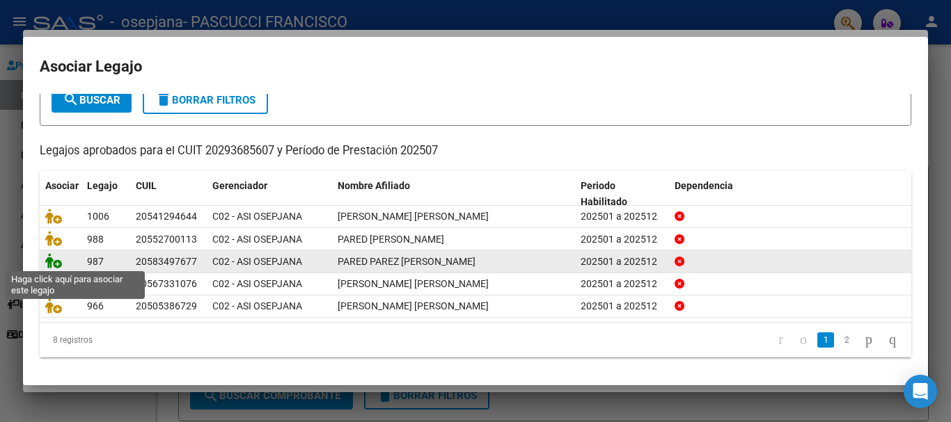
click at [56, 260] on icon at bounding box center [53, 260] width 17 height 15
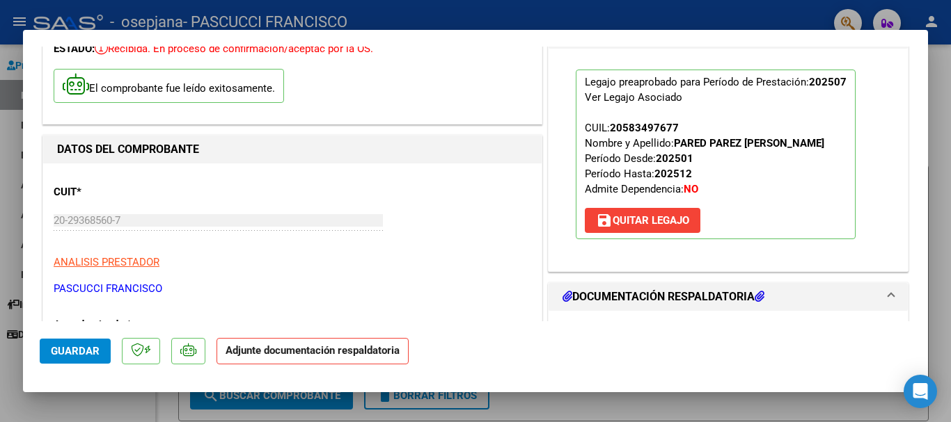
scroll to position [278, 0]
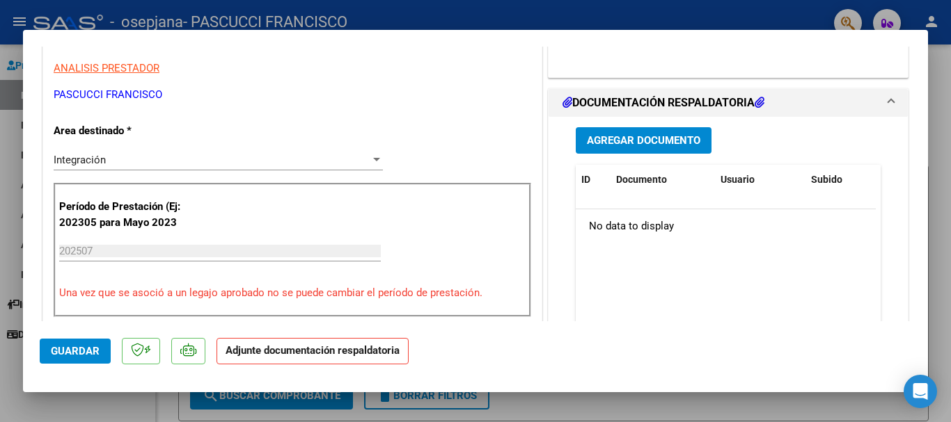
click at [648, 135] on span "Agregar Documento" at bounding box center [643, 141] width 113 height 13
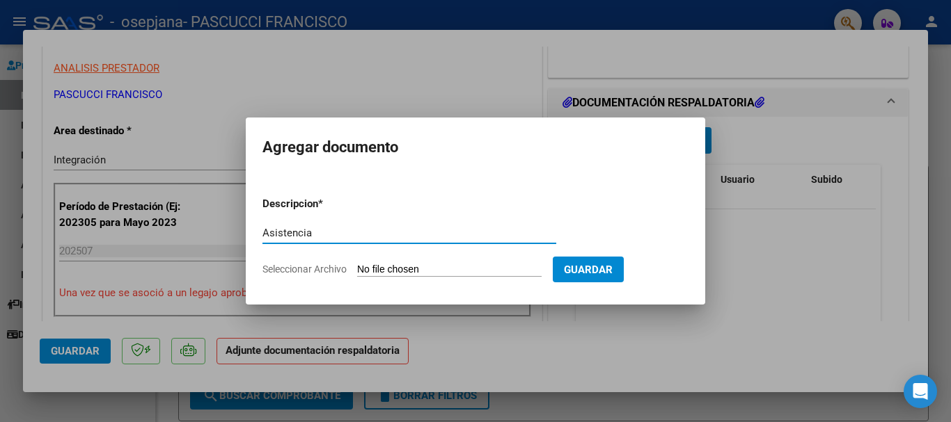
type input "Asistencia"
click at [454, 267] on input "Seleccionar Archivo" at bounding box center [449, 270] width 184 height 13
type input "C:\fakepath\Asistencia [PERSON_NAME] -[DATE] Psicología-.pdf"
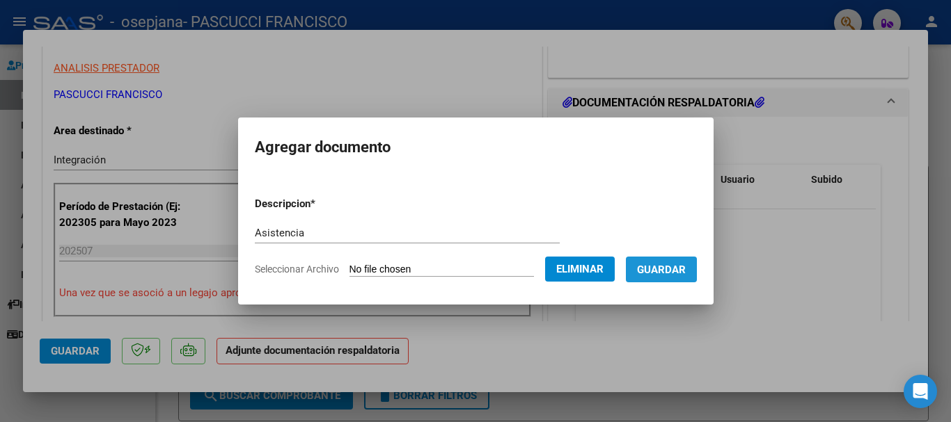
click at [682, 262] on button "Guardar" at bounding box center [661, 270] width 71 height 26
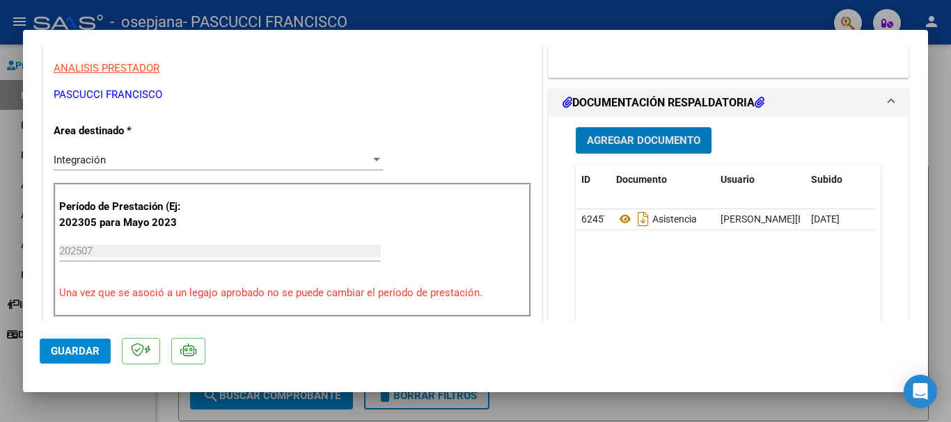
click at [69, 358] on button "Guardar" at bounding box center [75, 351] width 71 height 25
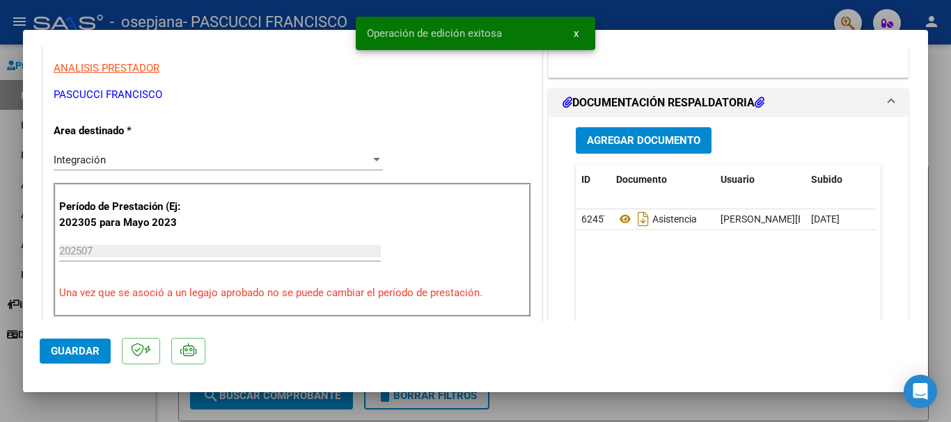
click at [225, 10] on div at bounding box center [475, 211] width 951 height 422
type input "$ 0,00"
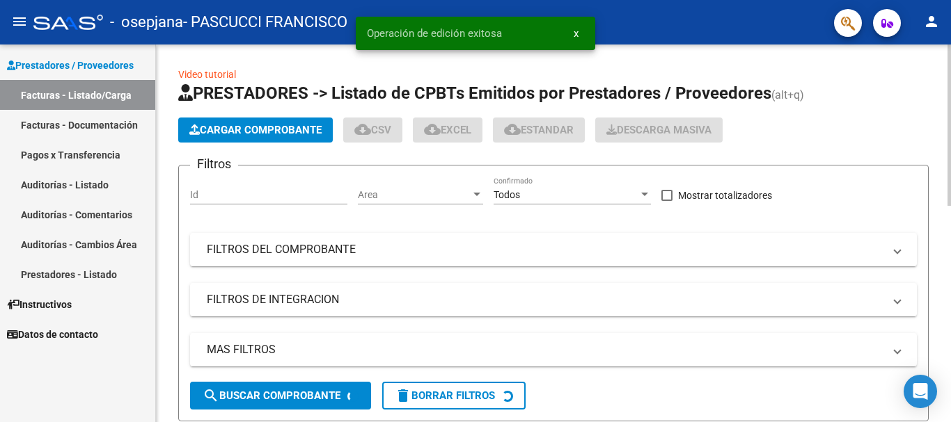
click at [289, 120] on button "Cargar Comprobante" at bounding box center [255, 130] width 154 height 25
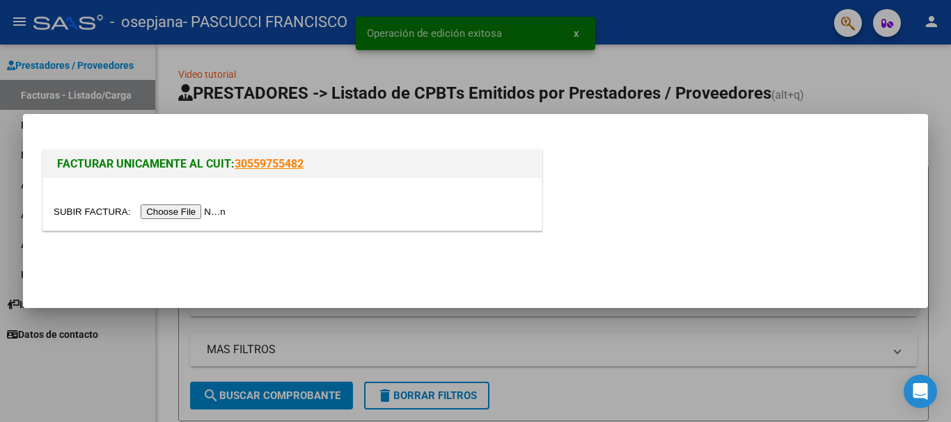
click at [188, 211] on input "file" at bounding box center [142, 212] width 176 height 15
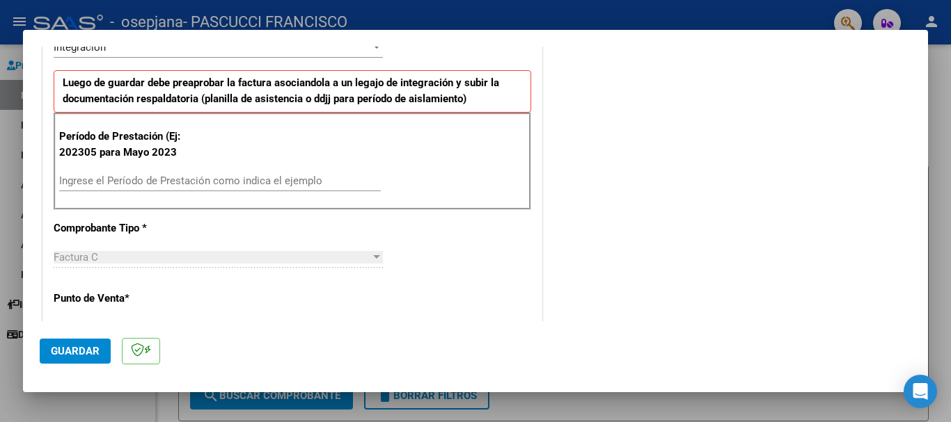
scroll to position [348, 0]
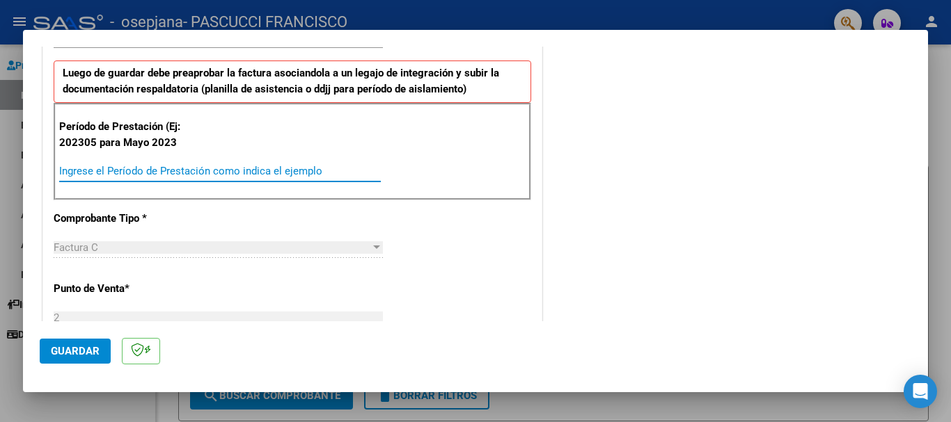
click at [148, 174] on input "Ingrese el Período de Prestación como indica el ejemplo" at bounding box center [219, 171] width 321 height 13
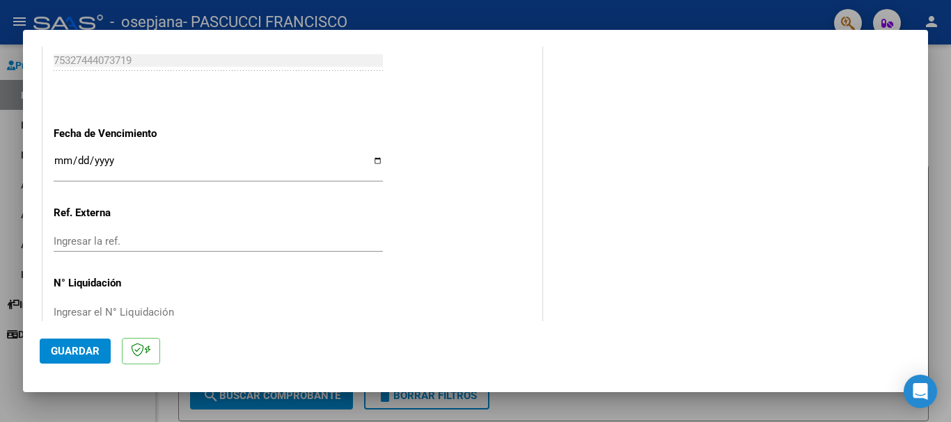
scroll to position [905, 0]
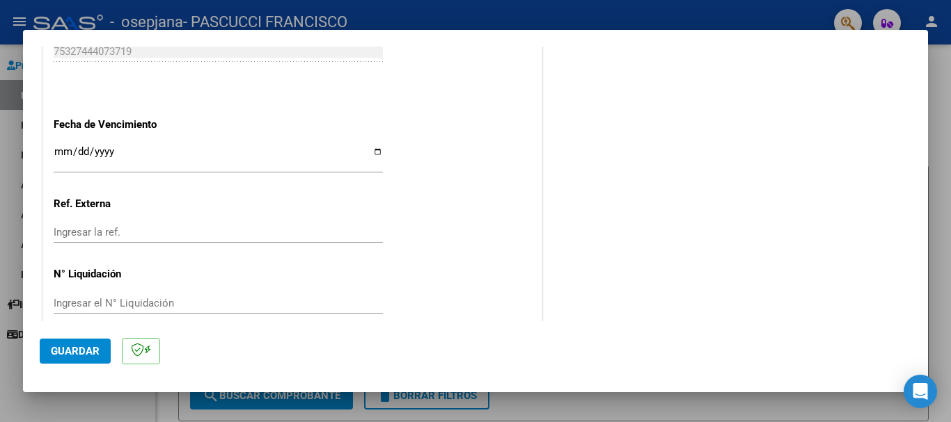
type input "202507"
click at [365, 155] on input "Ingresar la fecha" at bounding box center [218, 157] width 329 height 22
click at [374, 154] on input "Ingresar la fecha" at bounding box center [218, 157] width 329 height 22
type input "[DATE]"
click at [78, 343] on button "Guardar" at bounding box center [75, 351] width 71 height 25
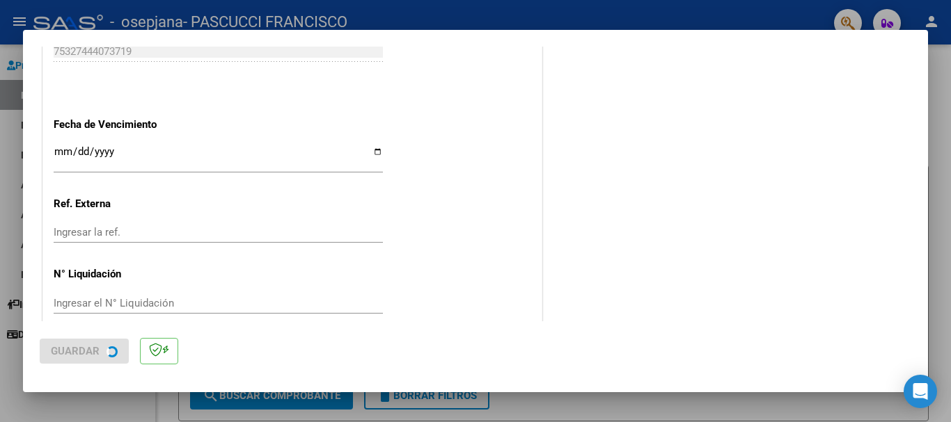
scroll to position [0, 0]
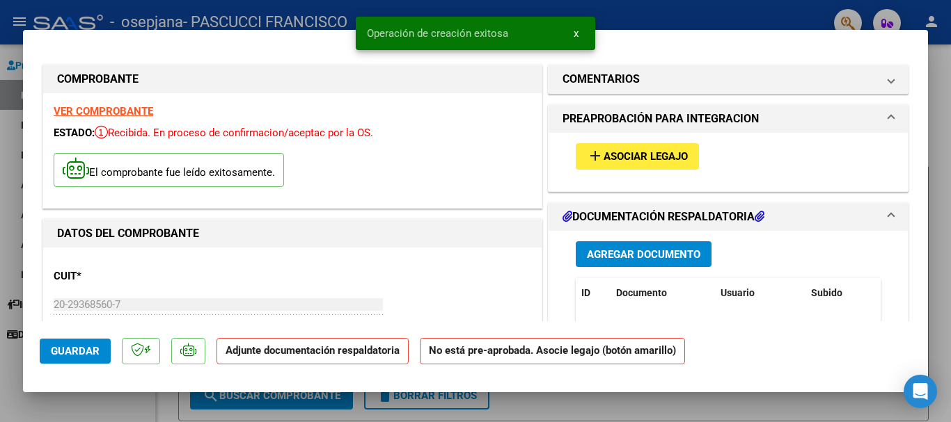
click at [615, 155] on span "Asociar Legajo" at bounding box center [645, 157] width 84 height 13
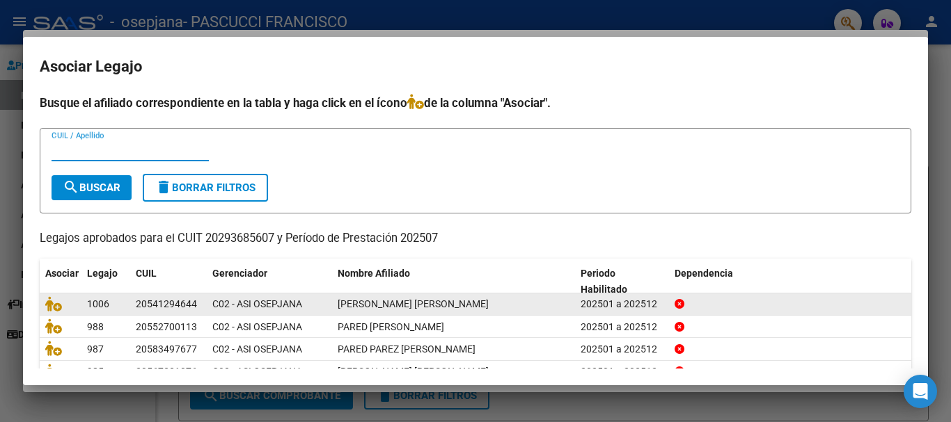
scroll to position [70, 0]
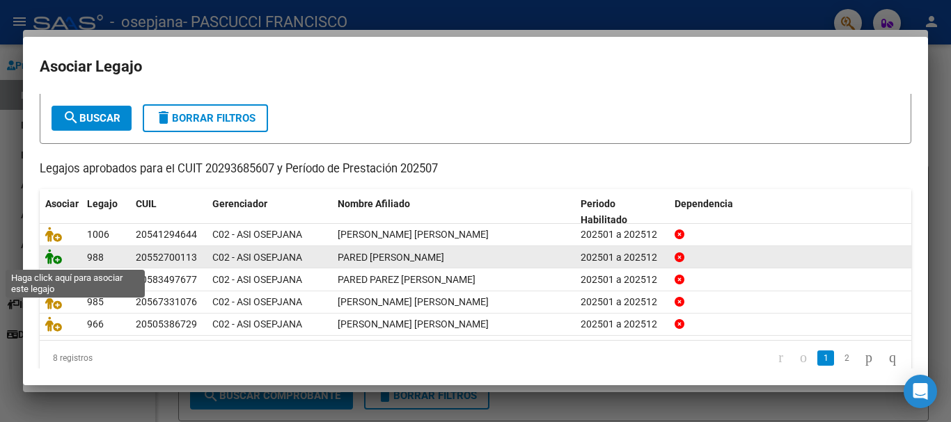
click at [53, 253] on icon at bounding box center [53, 256] width 17 height 15
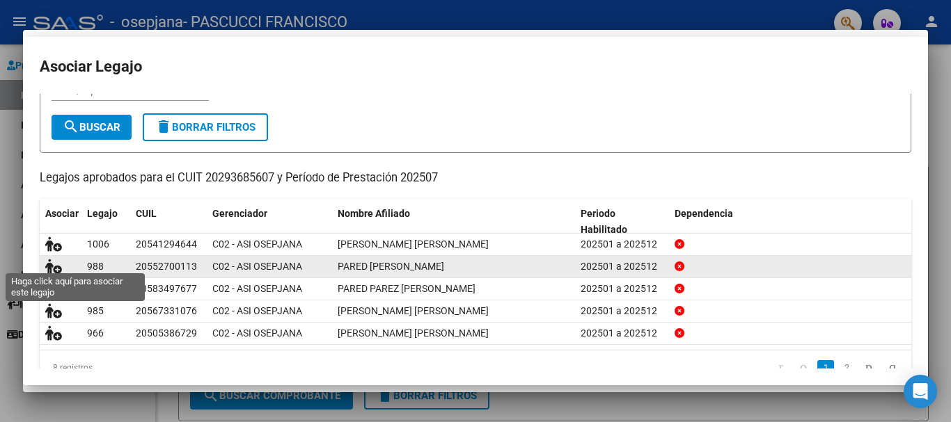
scroll to position [79, 0]
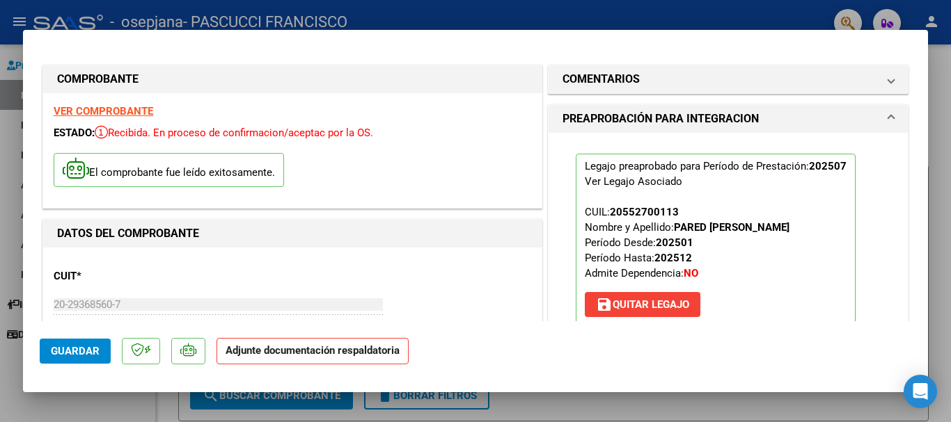
click at [62, 350] on span "Guardar" at bounding box center [75, 351] width 49 height 13
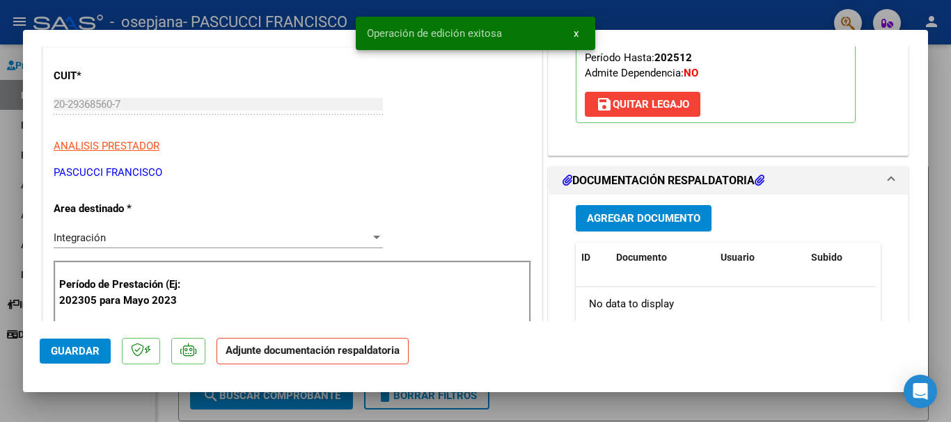
scroll to position [278, 0]
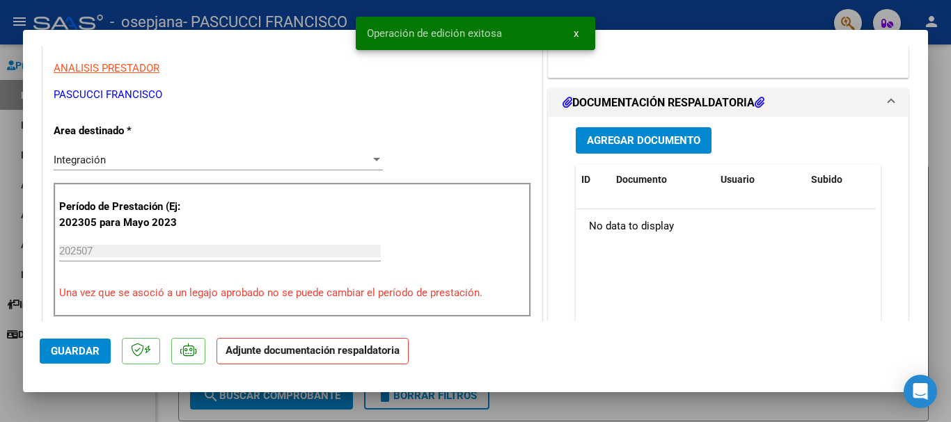
click at [653, 135] on span "Agregar Documento" at bounding box center [643, 141] width 113 height 13
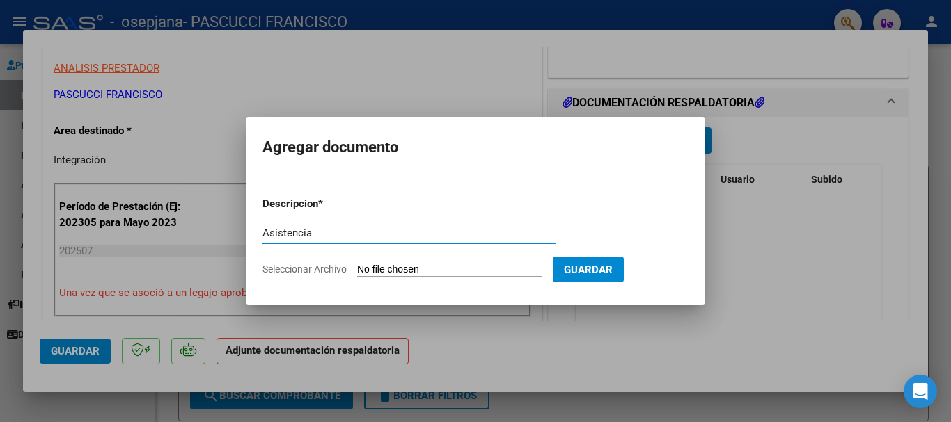
type input "Asistencia"
click at [404, 272] on input "Seleccionar Archivo" at bounding box center [449, 270] width 184 height 13
type input "C:\fakepath\Asistencia [PERSON_NAME] Pared -[DATE]-.pdf"
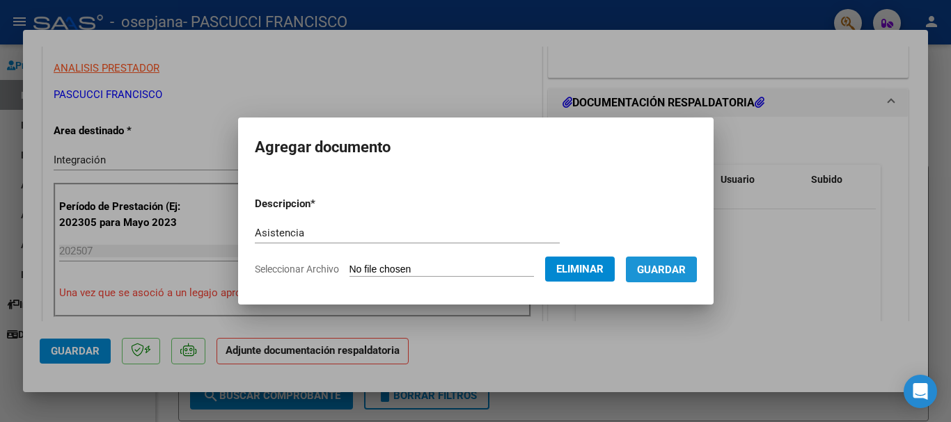
click at [662, 271] on span "Guardar" at bounding box center [661, 270] width 49 height 13
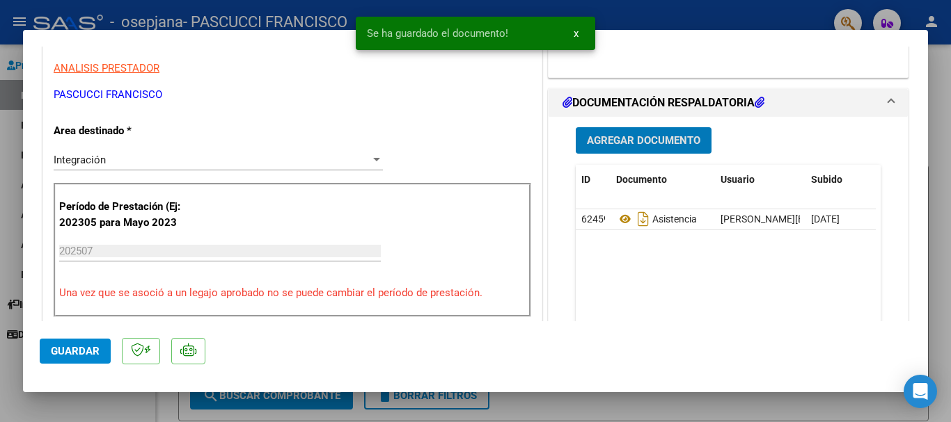
click at [89, 350] on span "Guardar" at bounding box center [75, 351] width 49 height 13
click at [275, 14] on div at bounding box center [475, 211] width 951 height 422
type input "$ 0,00"
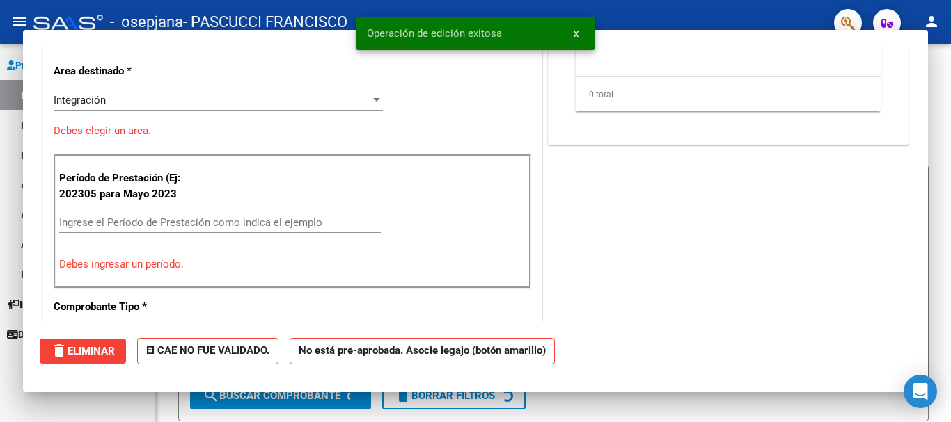
scroll to position [236, 0]
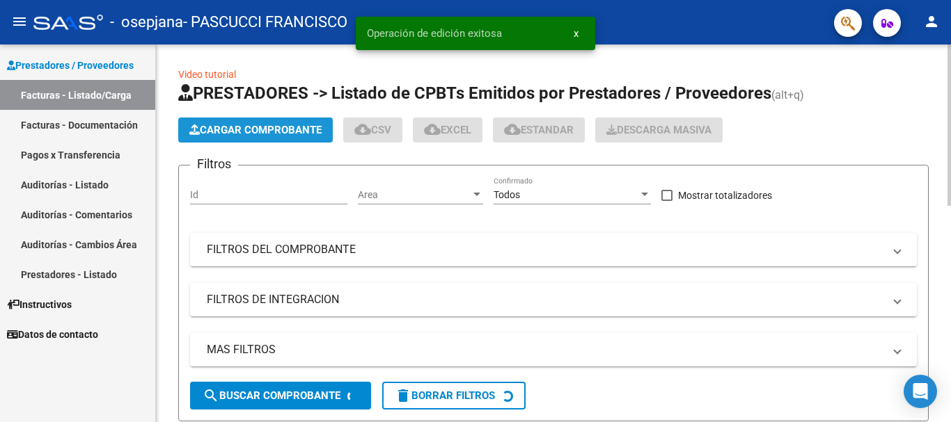
click at [283, 120] on button "Cargar Comprobante" at bounding box center [255, 130] width 154 height 25
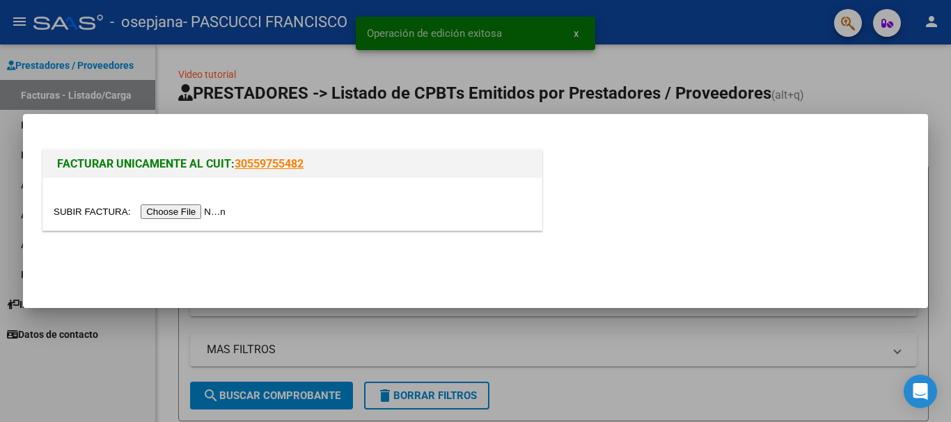
click at [182, 211] on input "file" at bounding box center [142, 212] width 176 height 15
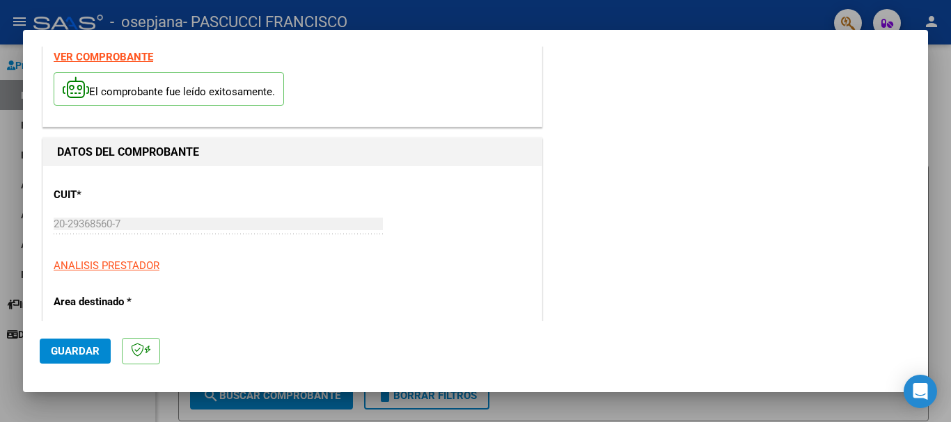
scroll to position [278, 0]
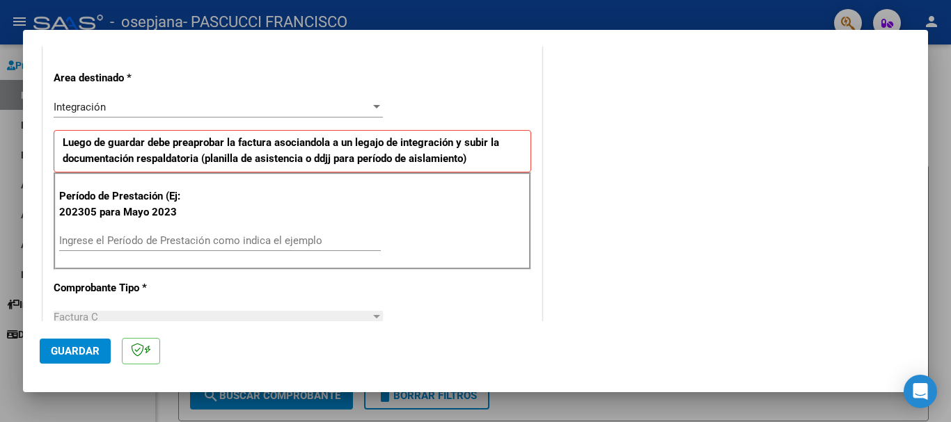
click at [122, 229] on div "Período de Prestación (Ej: 202305 para Mayo 2023 Ingrese el Período de Prestaci…" at bounding box center [292, 221] width 477 height 97
click at [122, 244] on input "Ingrese el Período de Prestación como indica el ejemplo" at bounding box center [219, 240] width 321 height 13
type input "202507"
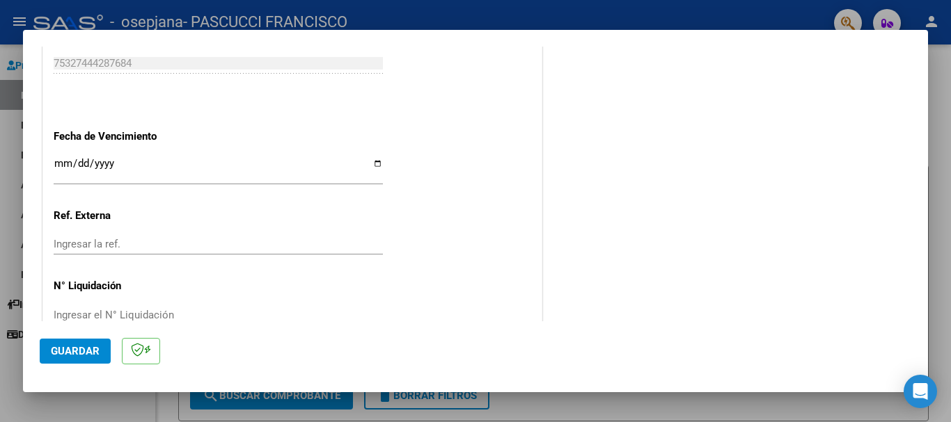
scroll to position [905, 0]
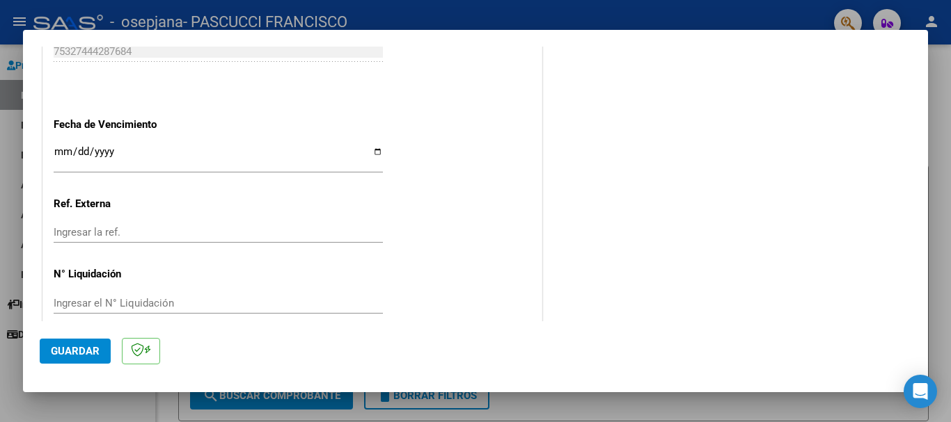
click at [63, 148] on input "Ingresar la fecha" at bounding box center [218, 157] width 329 height 22
click at [63, 149] on input "Ingresar la fecha" at bounding box center [218, 157] width 329 height 22
type input "[DATE]"
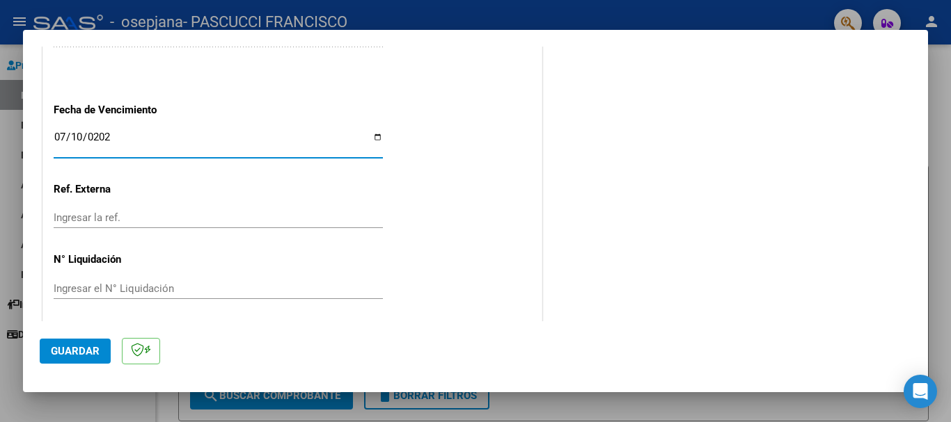
scroll to position [923, 0]
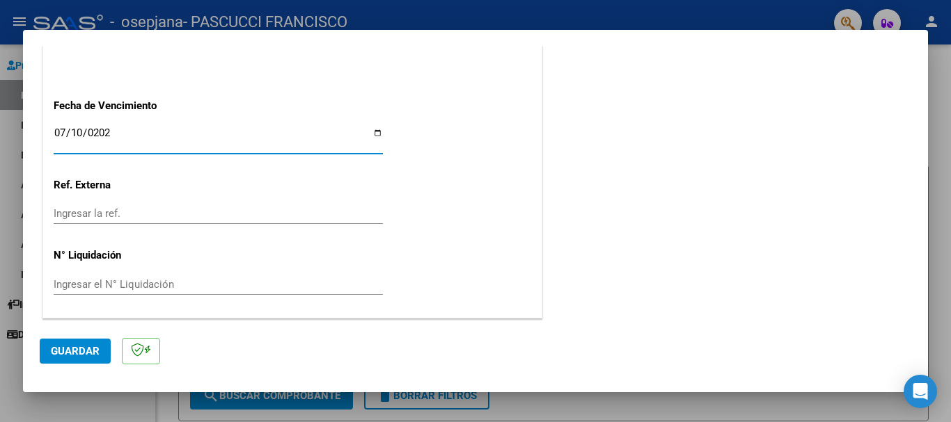
click at [65, 353] on span "Guardar" at bounding box center [75, 351] width 49 height 13
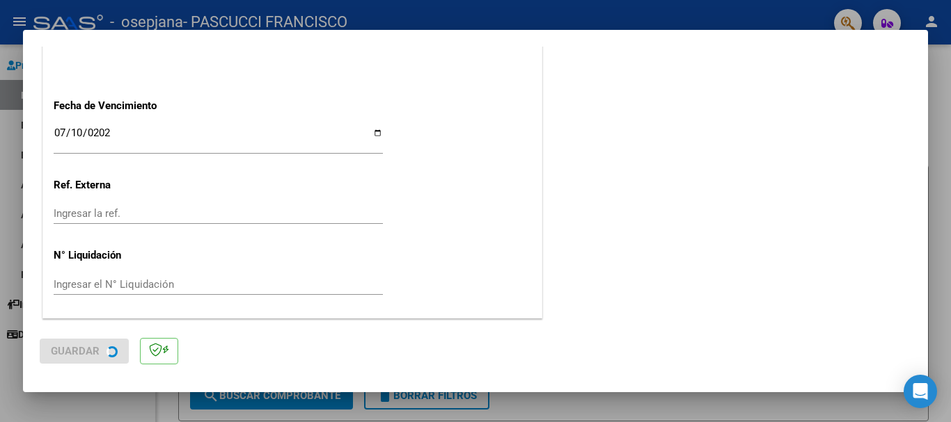
scroll to position [0, 0]
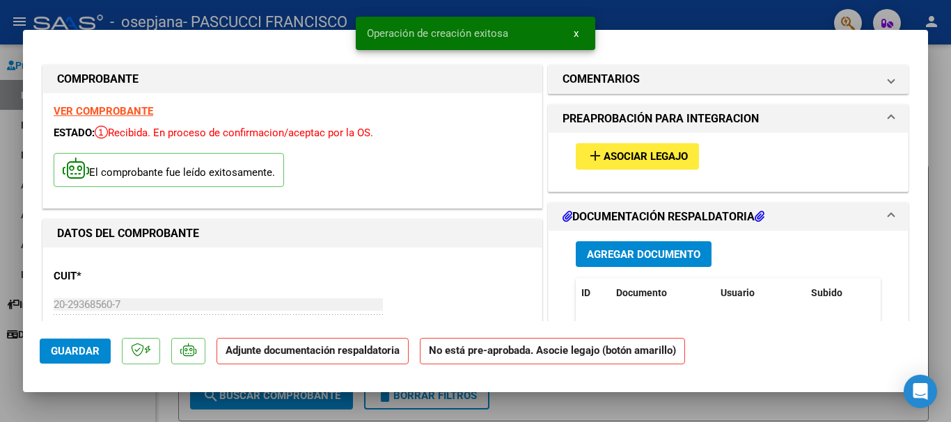
click at [667, 146] on button "add Asociar Legajo" at bounding box center [636, 156] width 123 height 26
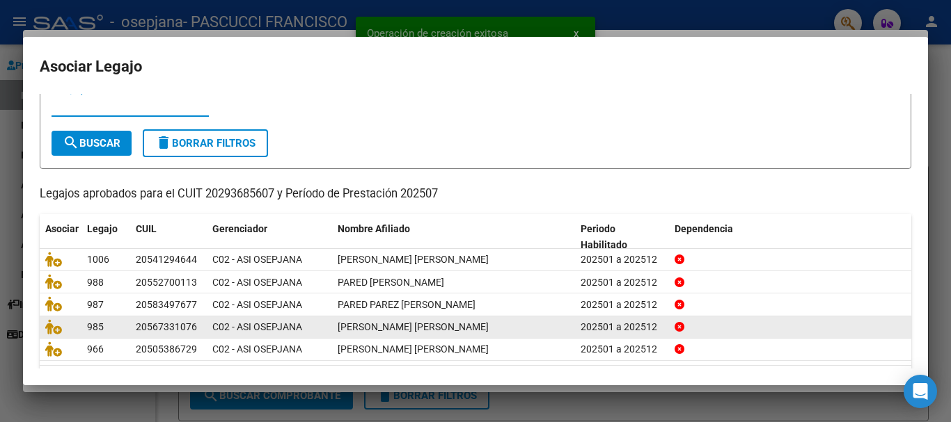
scroll to position [91, 0]
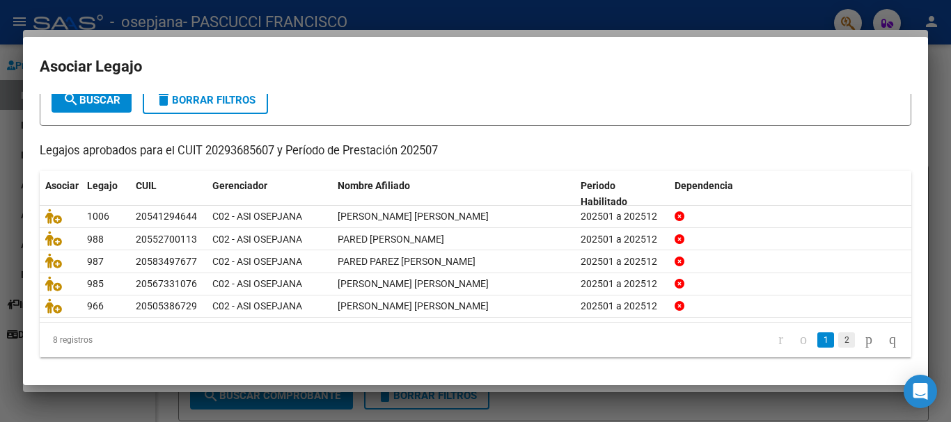
click at [838, 337] on link "2" at bounding box center [846, 340] width 17 height 15
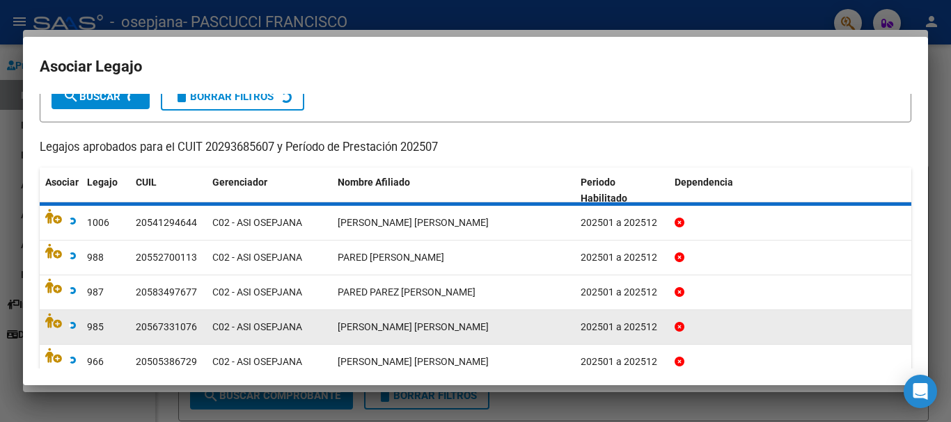
scroll to position [45, 0]
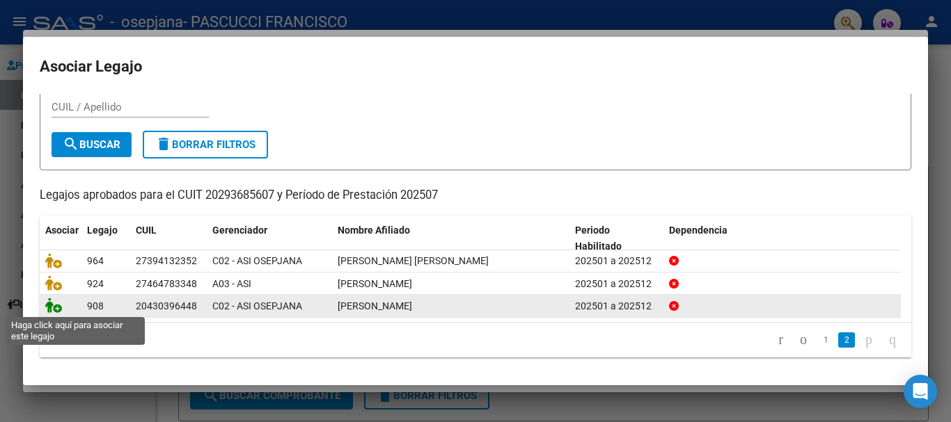
click at [58, 307] on icon at bounding box center [53, 305] width 17 height 15
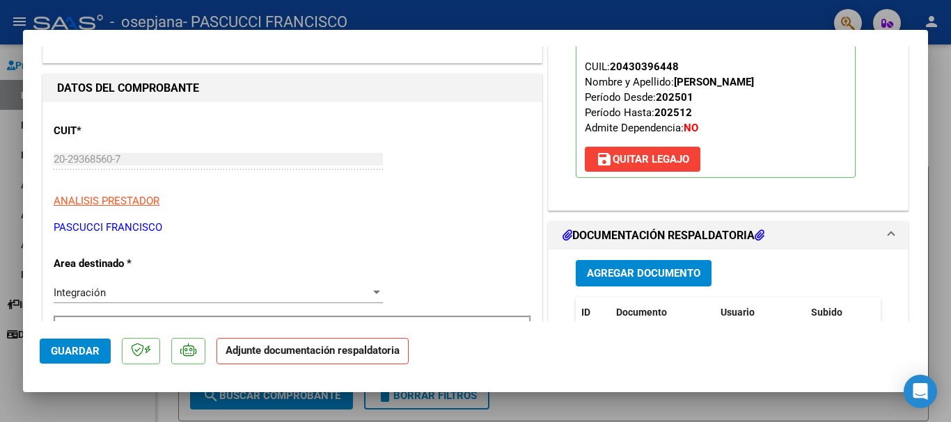
scroll to position [278, 0]
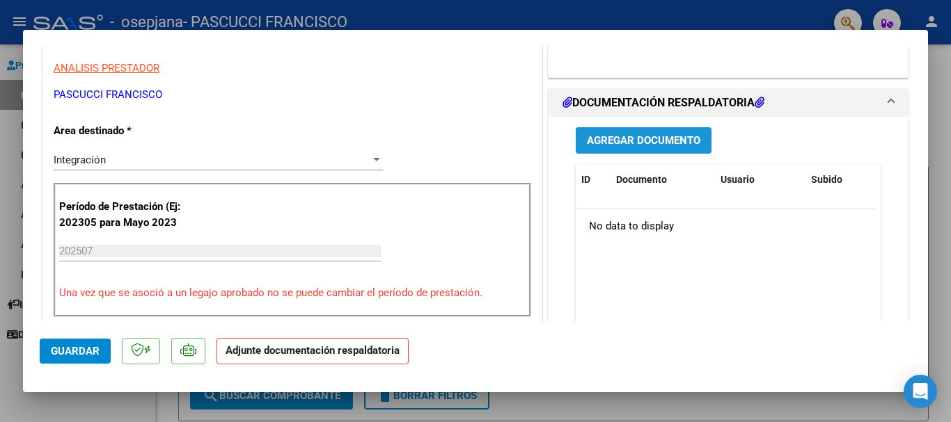
click at [661, 140] on span "Agregar Documento" at bounding box center [643, 141] width 113 height 13
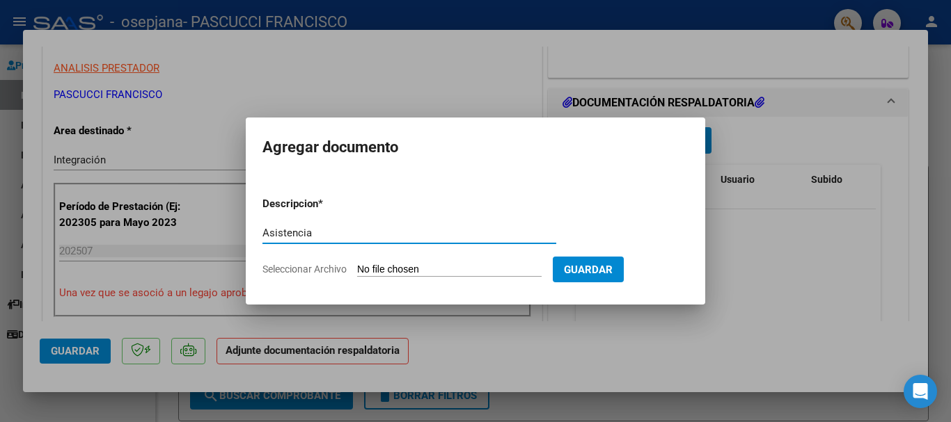
type input "Asistencia"
click at [388, 266] on input "Seleccionar Archivo" at bounding box center [449, 270] width 184 height 13
type input "C:\fakepath\Asistencia [PERSON_NAME] -[DATE]-.pdf"
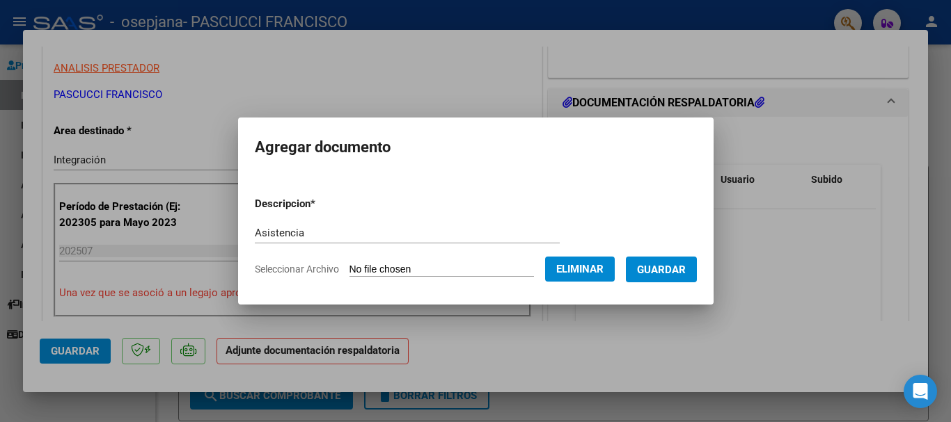
click at [665, 270] on span "Guardar" at bounding box center [661, 270] width 49 height 13
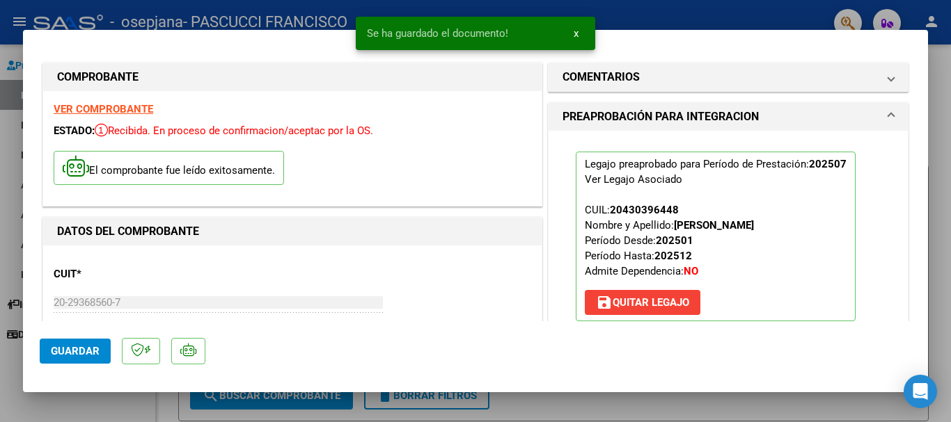
scroll to position [0, 0]
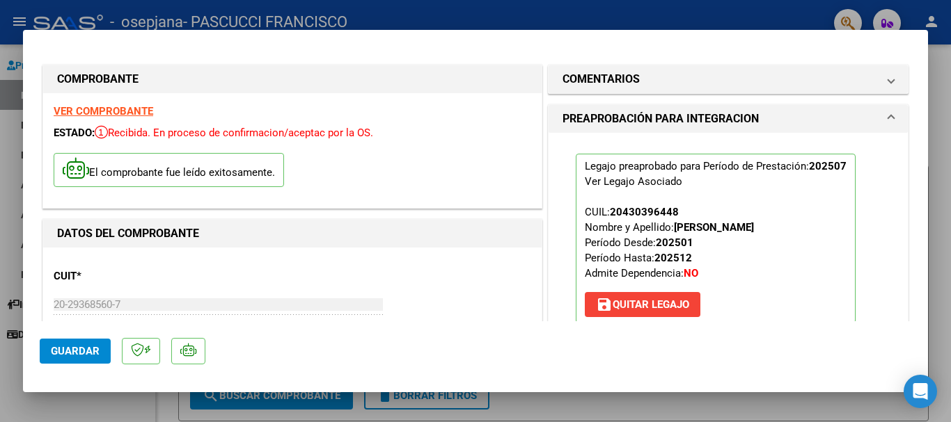
click at [76, 345] on span "Guardar" at bounding box center [75, 351] width 49 height 13
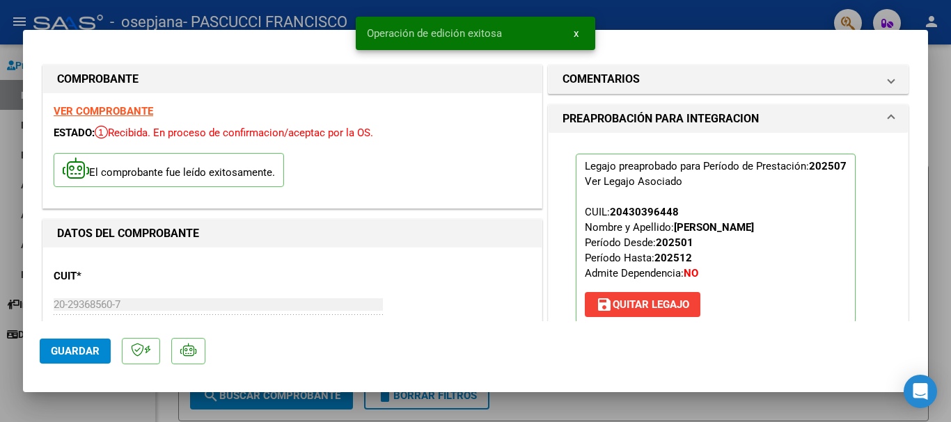
click at [289, 2] on div at bounding box center [475, 211] width 951 height 422
type input "$ 0,00"
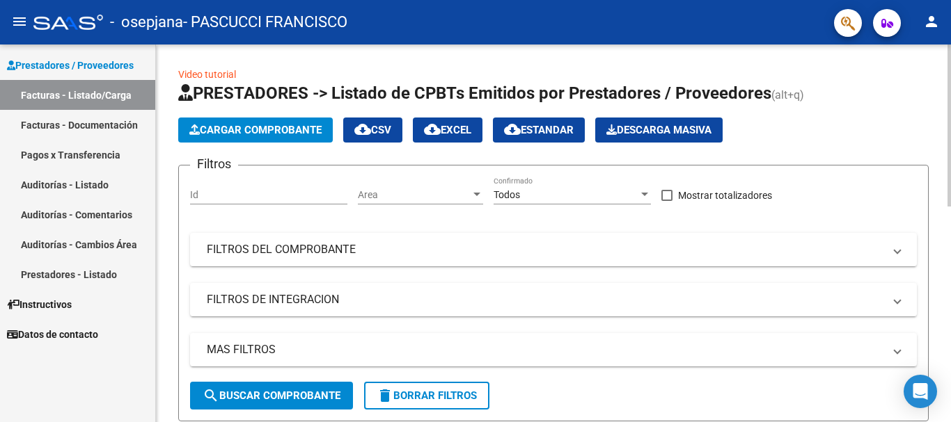
drag, startPoint x: 823, startPoint y: 389, endPoint x: 852, endPoint y: 408, distance: 35.1
click at [841, 399] on form "Filtros Id Area Area Todos Confirmado Mostrar totalizadores FILTROS DEL COMPROB…" at bounding box center [553, 293] width 750 height 257
click at [289, 132] on span "Cargar Comprobante" at bounding box center [255, 130] width 132 height 13
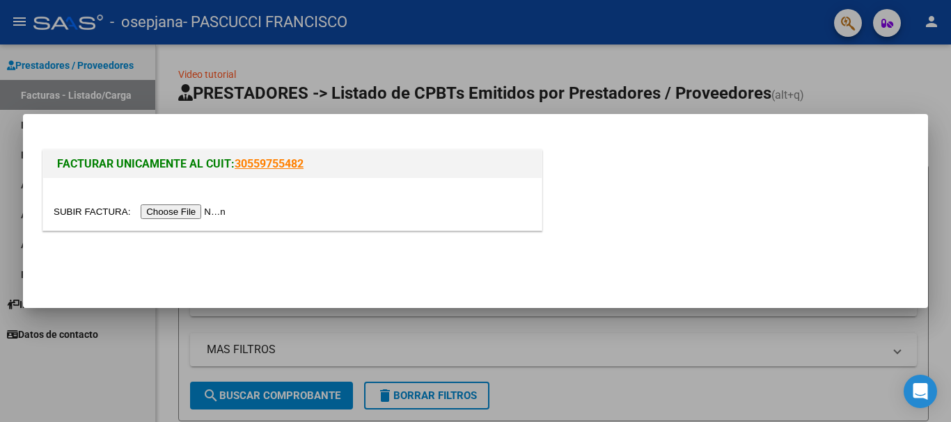
click at [204, 215] on input "file" at bounding box center [142, 212] width 176 height 15
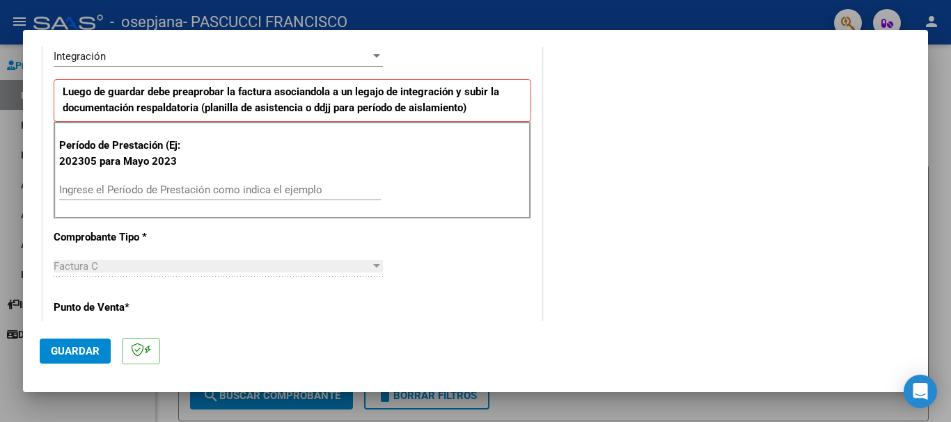
scroll to position [348, 0]
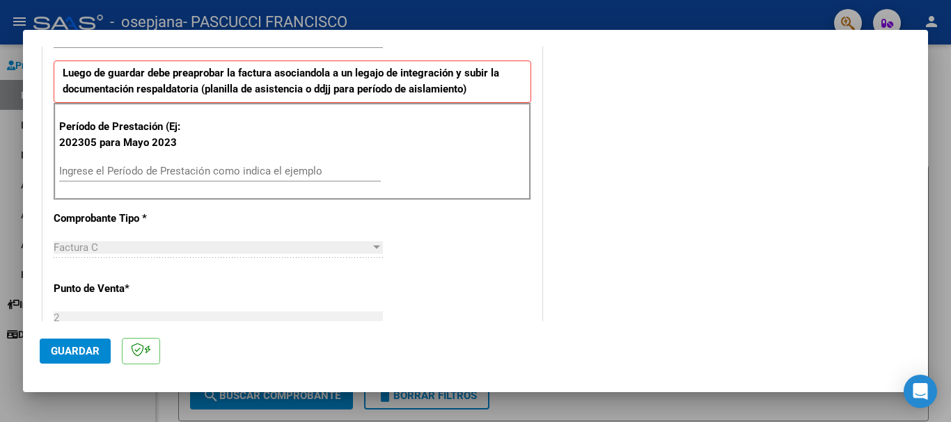
click at [267, 175] on input "Ingrese el Período de Prestación como indica el ejemplo" at bounding box center [219, 171] width 321 height 13
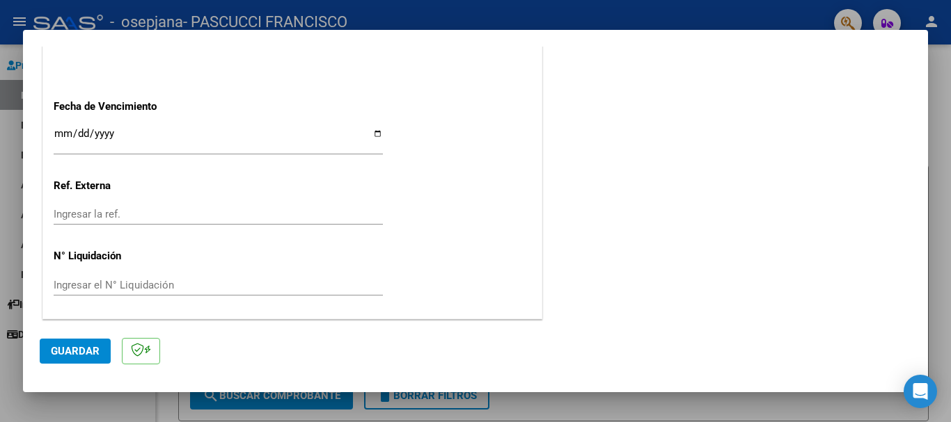
scroll to position [923, 0]
type input "202507"
click at [373, 127] on div "Ingresar la fecha" at bounding box center [218, 140] width 329 height 30
click at [369, 133] on input "Ingresar la fecha" at bounding box center [218, 138] width 329 height 22
type input "[DATE]"
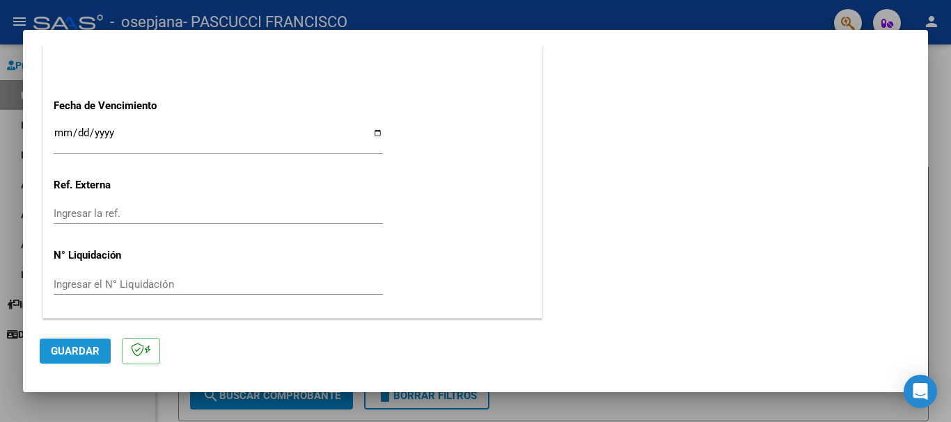
click at [88, 346] on span "Guardar" at bounding box center [75, 351] width 49 height 13
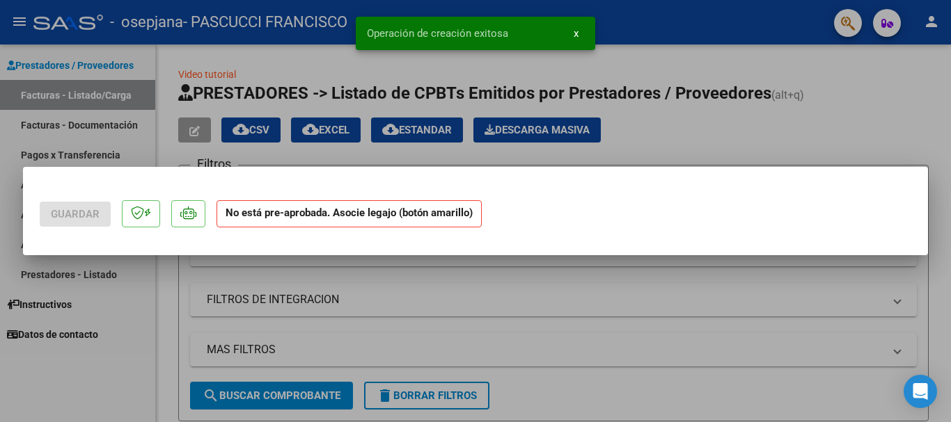
scroll to position [0, 0]
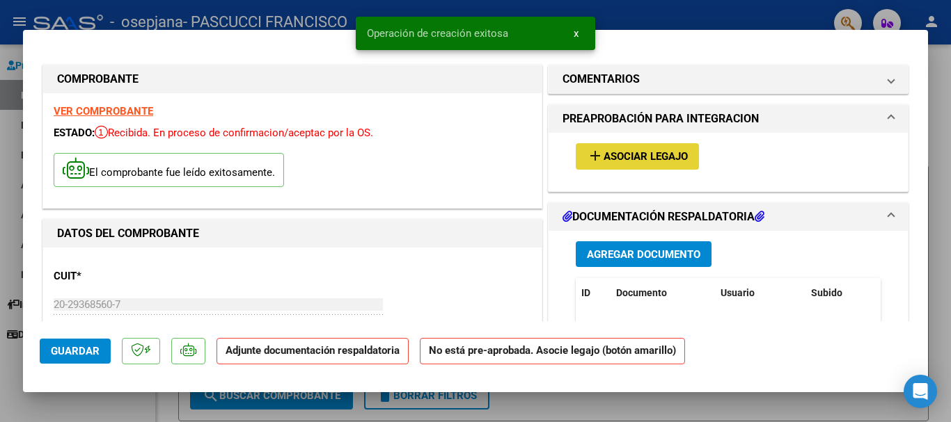
click at [655, 152] on span "Asociar Legajo" at bounding box center [645, 157] width 84 height 13
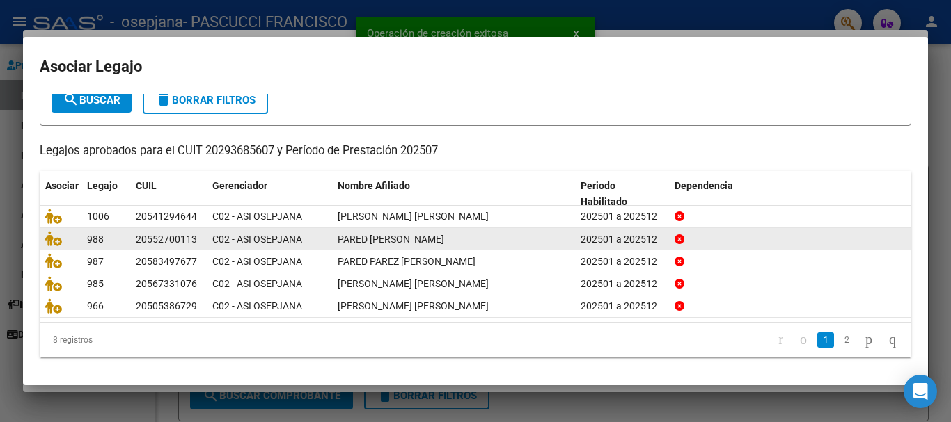
scroll to position [91, 0]
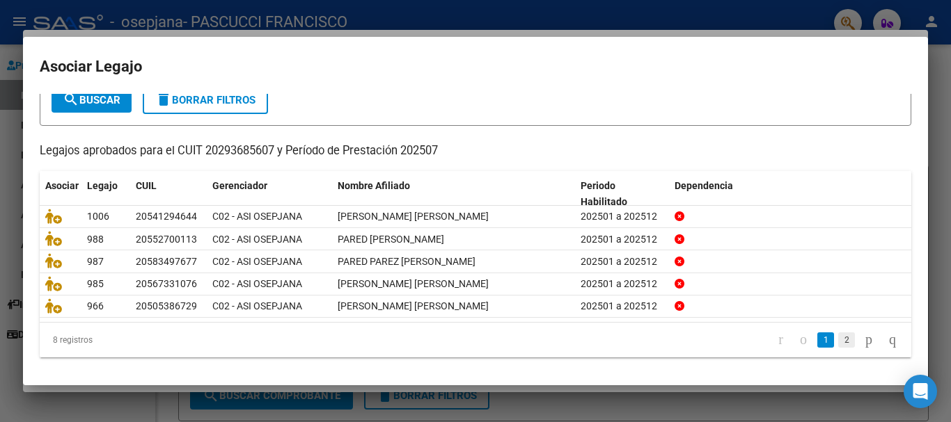
click at [838, 337] on link "2" at bounding box center [846, 340] width 17 height 15
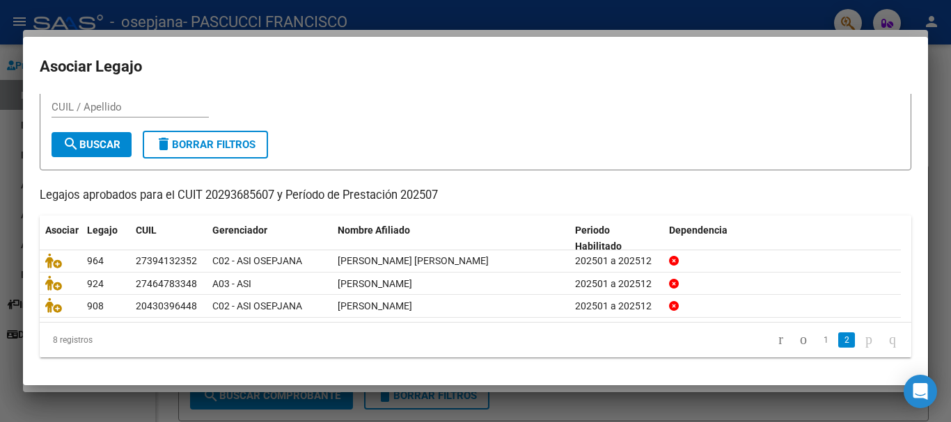
scroll to position [45, 0]
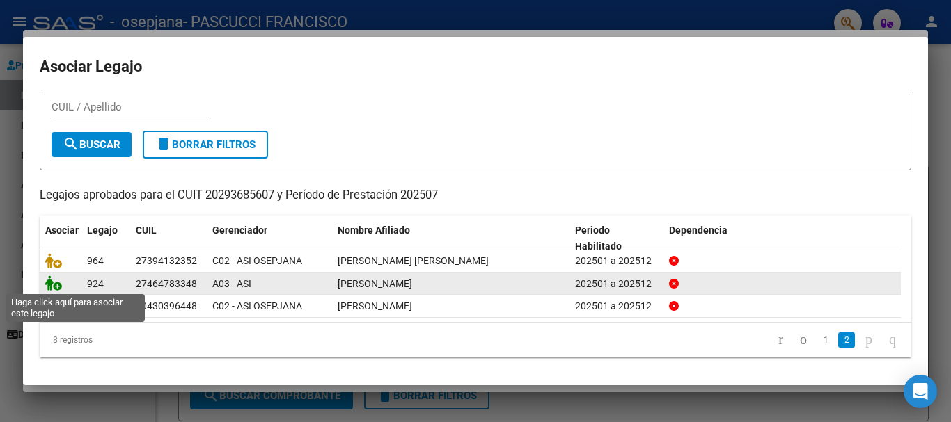
click at [47, 283] on icon at bounding box center [53, 283] width 17 height 15
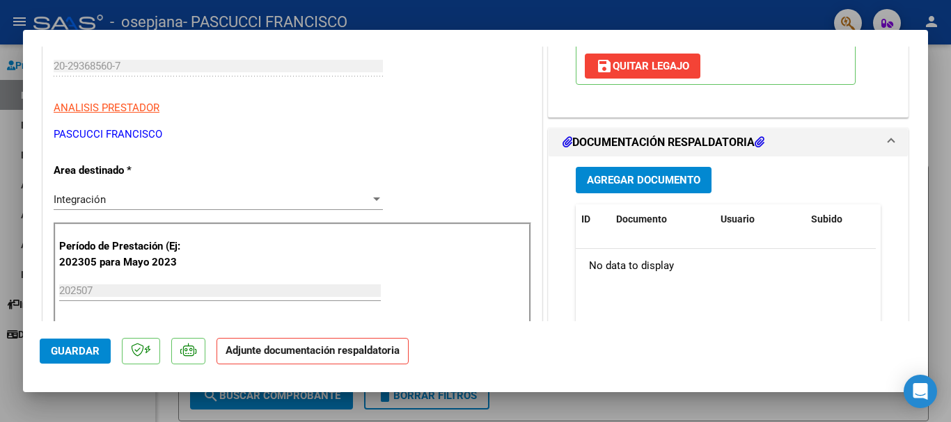
scroll to position [278, 0]
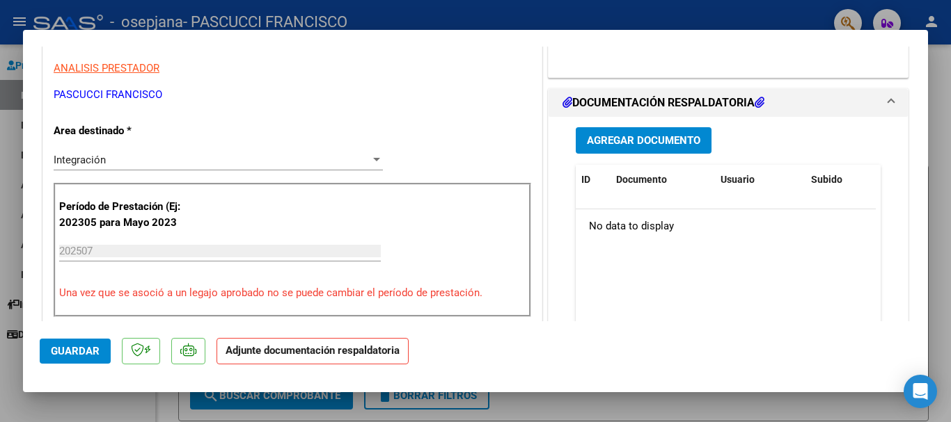
click at [70, 354] on span "Guardar" at bounding box center [75, 351] width 49 height 13
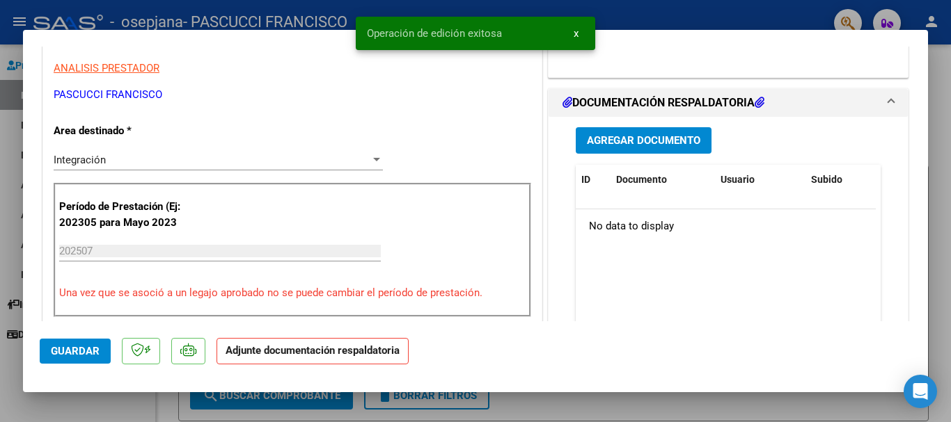
click at [651, 143] on span "Agregar Documento" at bounding box center [643, 141] width 113 height 13
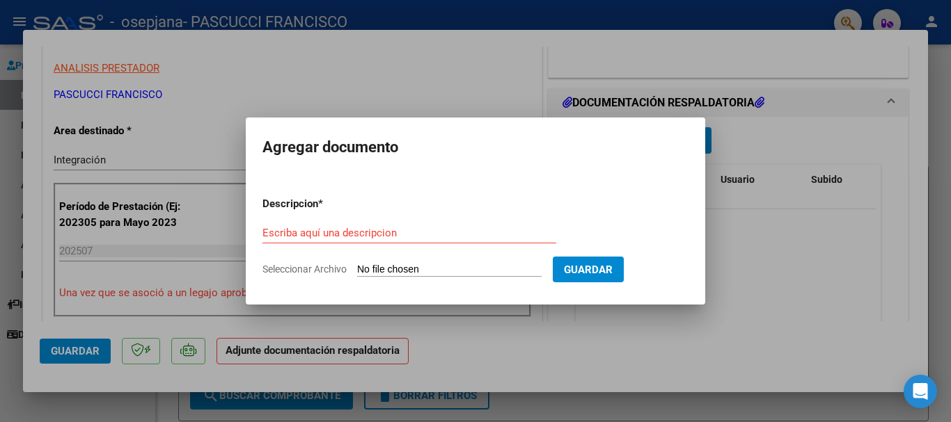
drag, startPoint x: 665, startPoint y: 309, endPoint x: 665, endPoint y: 339, distance: 29.9
click at [665, 339] on div at bounding box center [475, 211] width 951 height 422
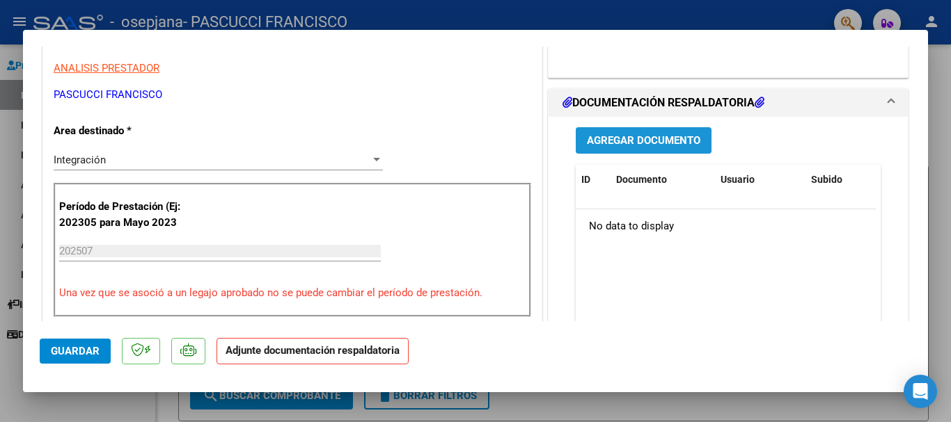
click at [642, 145] on span "Agregar Documento" at bounding box center [643, 141] width 113 height 13
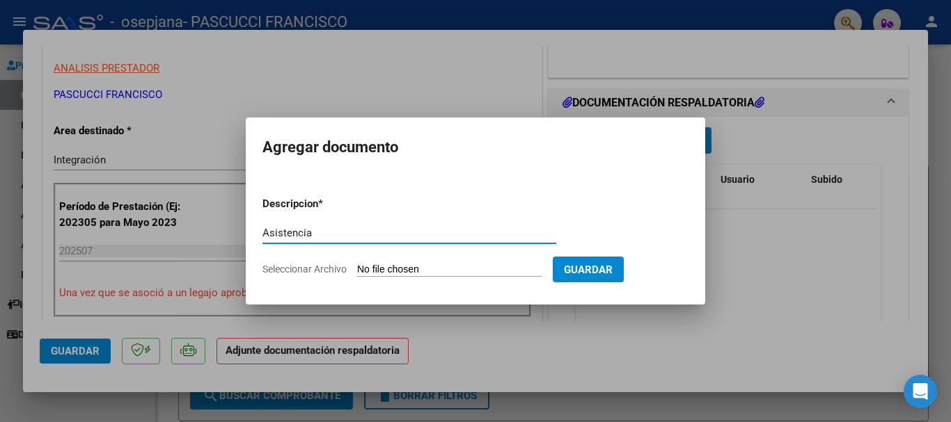
type input "Asistencia"
click at [454, 267] on input "Seleccionar Archivo" at bounding box center [449, 270] width 184 height 13
type input "C:\fakepath\Asistencia [PERSON_NAME] -[DATE]-.pdf"
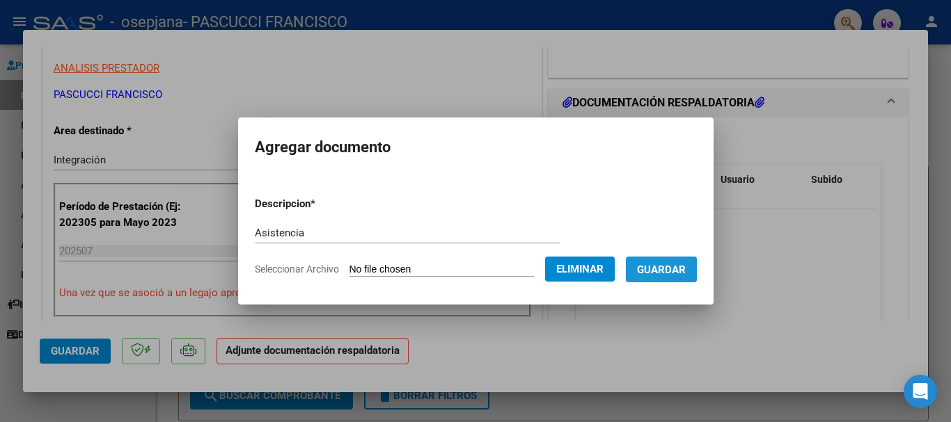
click at [662, 279] on button "Guardar" at bounding box center [661, 270] width 71 height 26
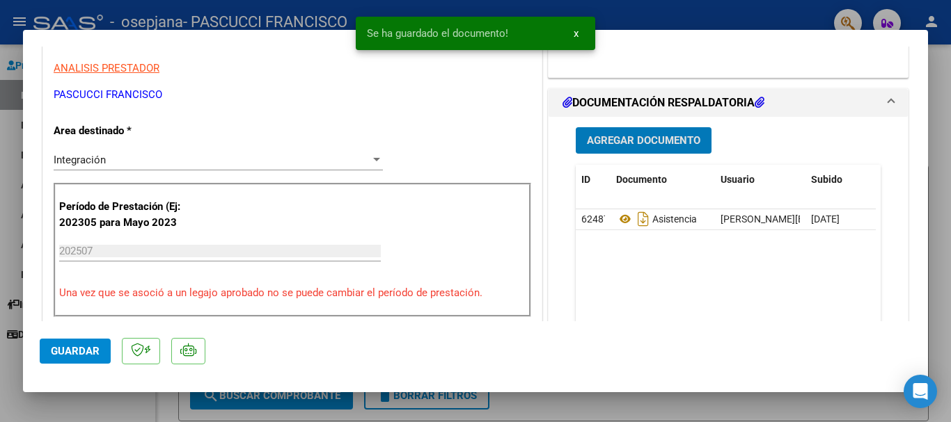
click at [658, 13] on div at bounding box center [475, 211] width 951 height 422
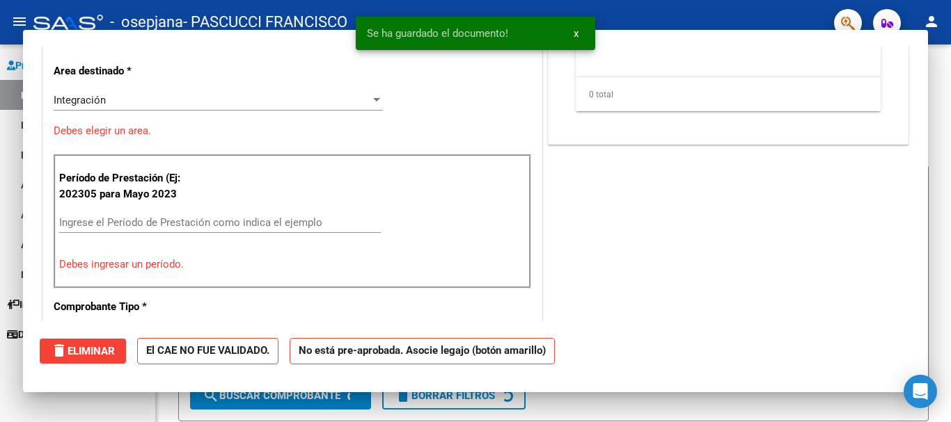
scroll to position [0, 0]
